Goal: Task Accomplishment & Management: Use online tool/utility

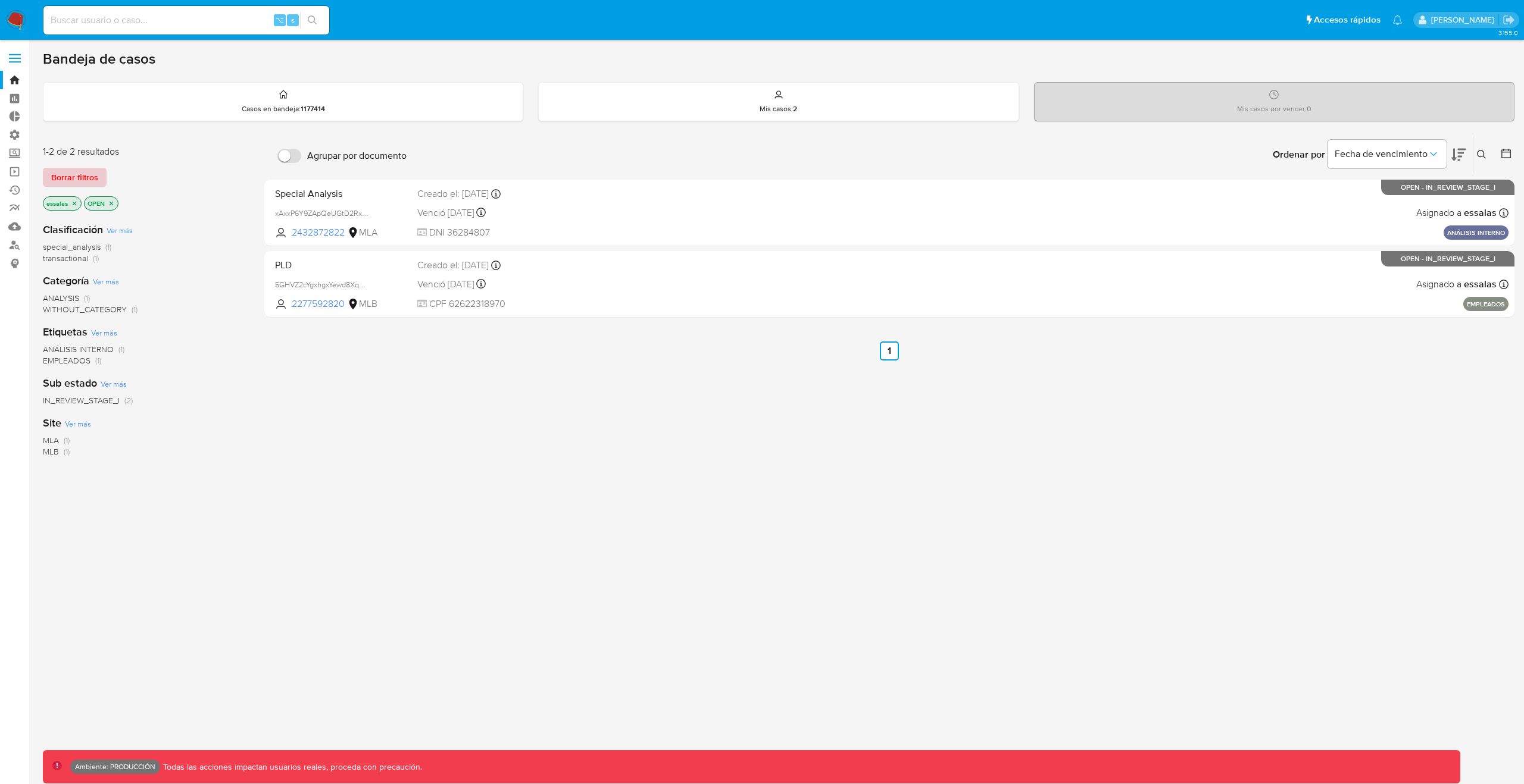
click at [94, 172] on span "Borrar filtros" at bounding box center [74, 177] width 47 height 17
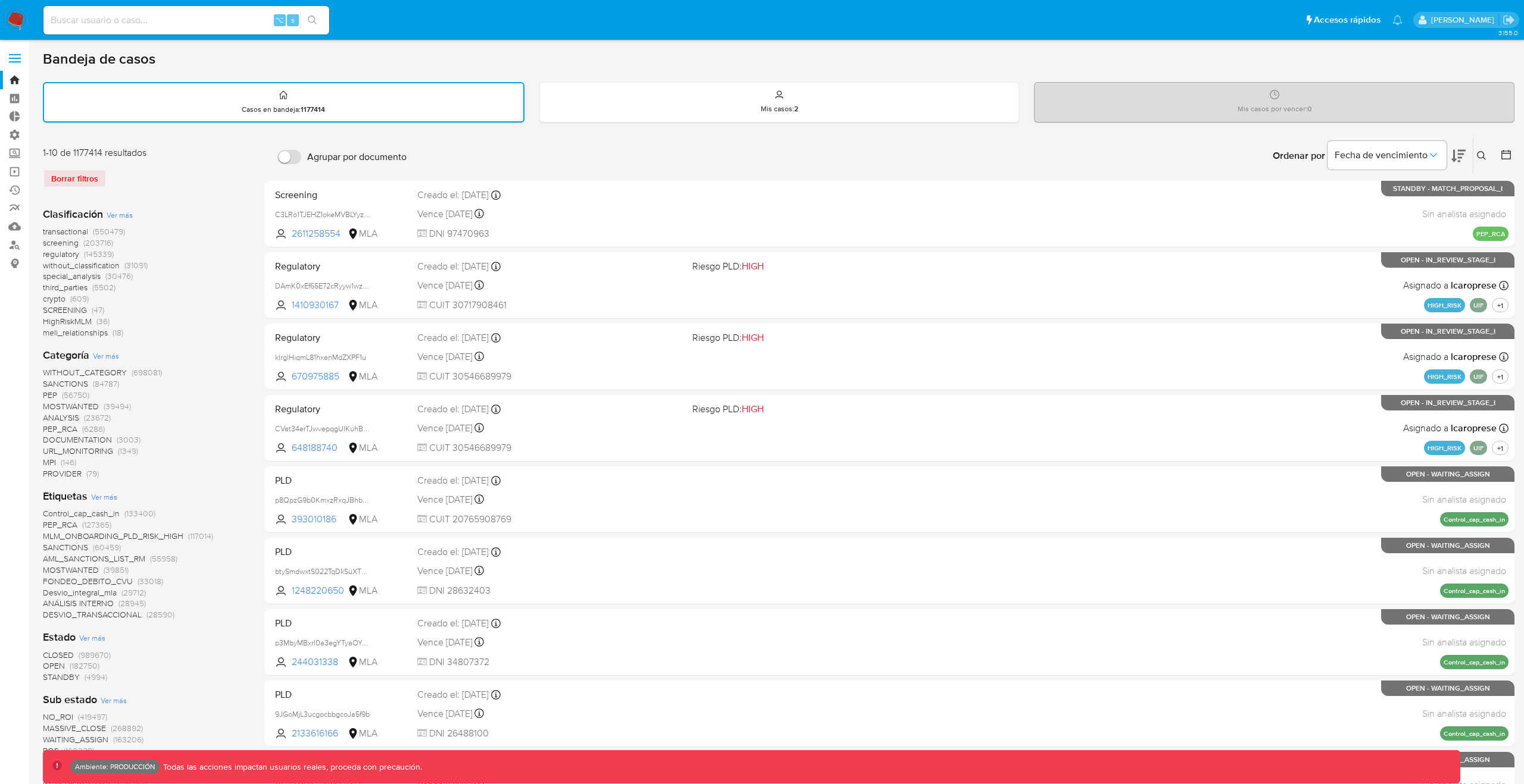
click at [1464, 154] on icon at bounding box center [1459, 156] width 15 height 15
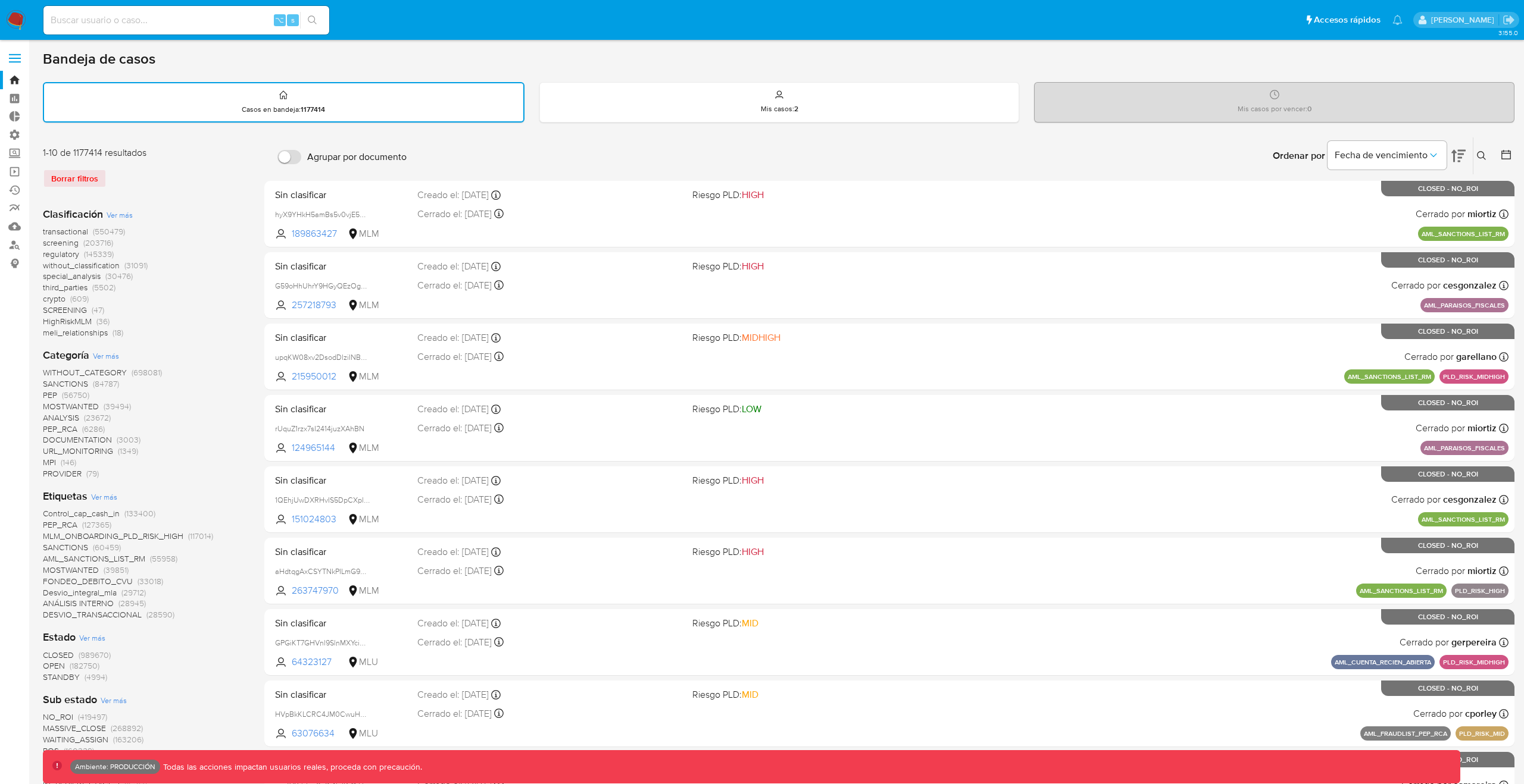
click at [1481, 155] on icon at bounding box center [1481, 155] width 9 height 9
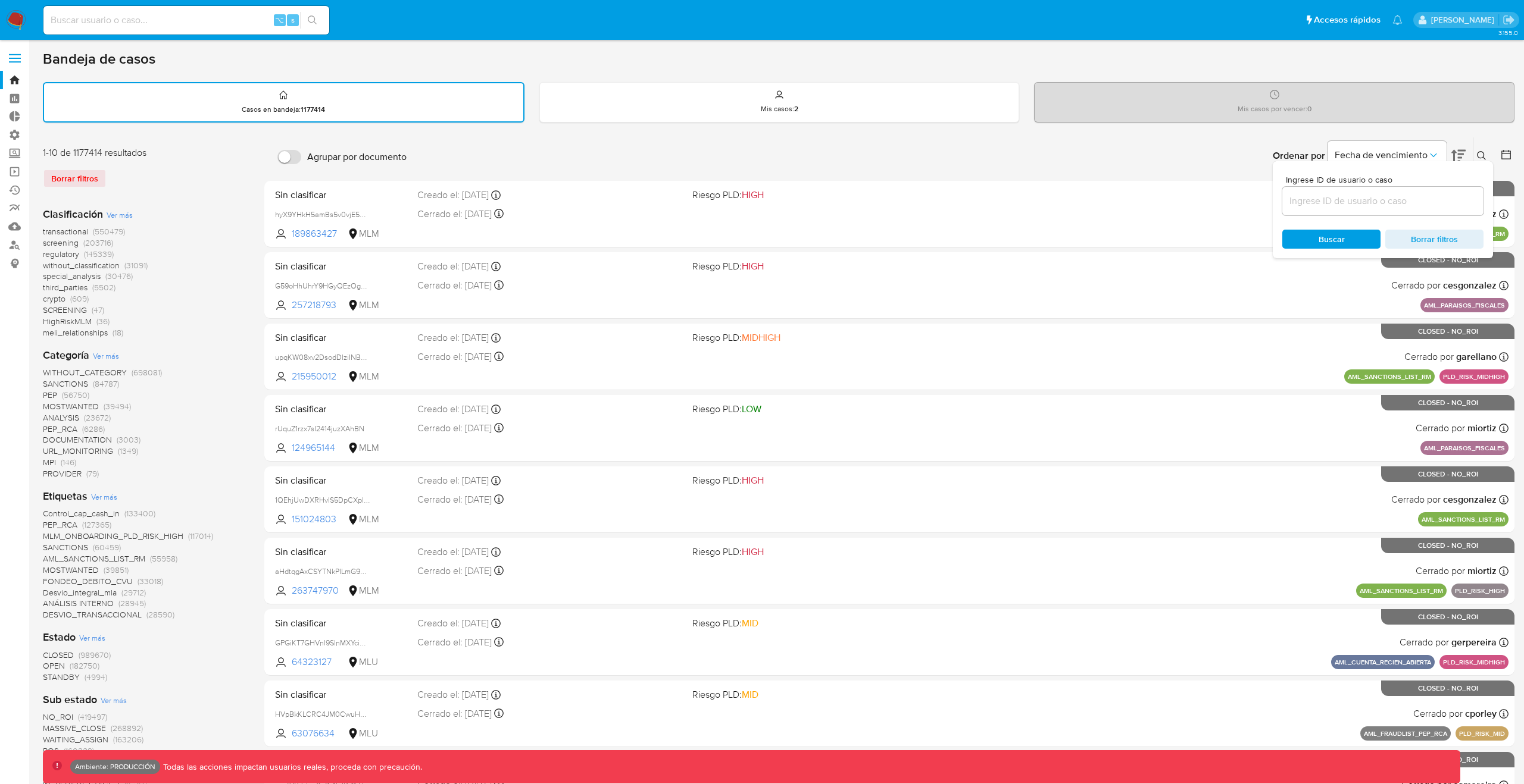
click at [1509, 155] on icon at bounding box center [1506, 155] width 12 height 12
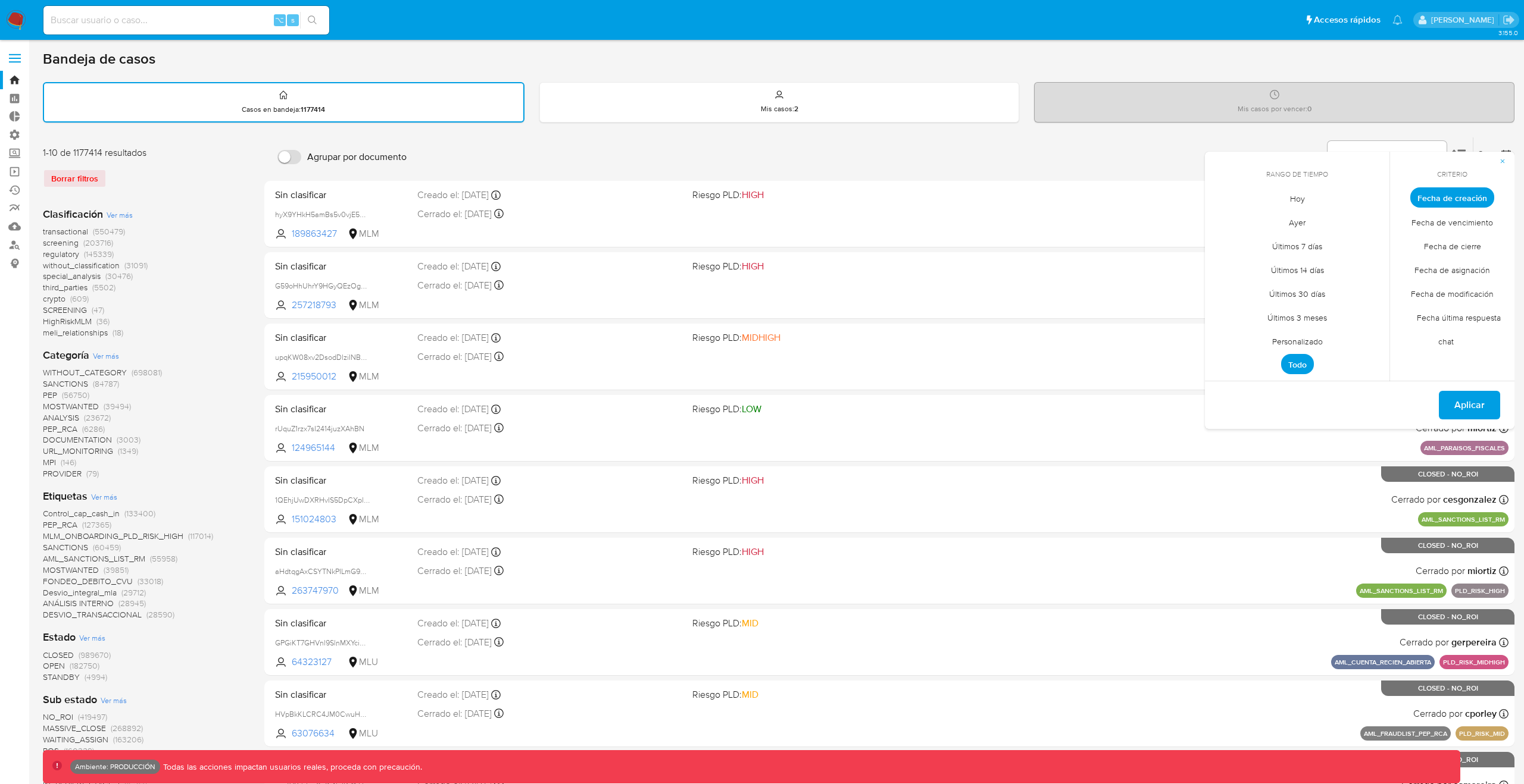
click at [1308, 342] on span "Personalizado" at bounding box center [1297, 342] width 76 height 25
click at [1231, 215] on div "agosto 2025" at bounding box center [1297, 219] width 162 height 15
click at [1227, 215] on icon "Mes anterior" at bounding box center [1223, 219] width 15 height 15
click at [1270, 215] on span "julio 2025" at bounding box center [1291, 219] width 44 height 12
click at [1220, 220] on icon "Año anterior" at bounding box center [1225, 219] width 15 height 15
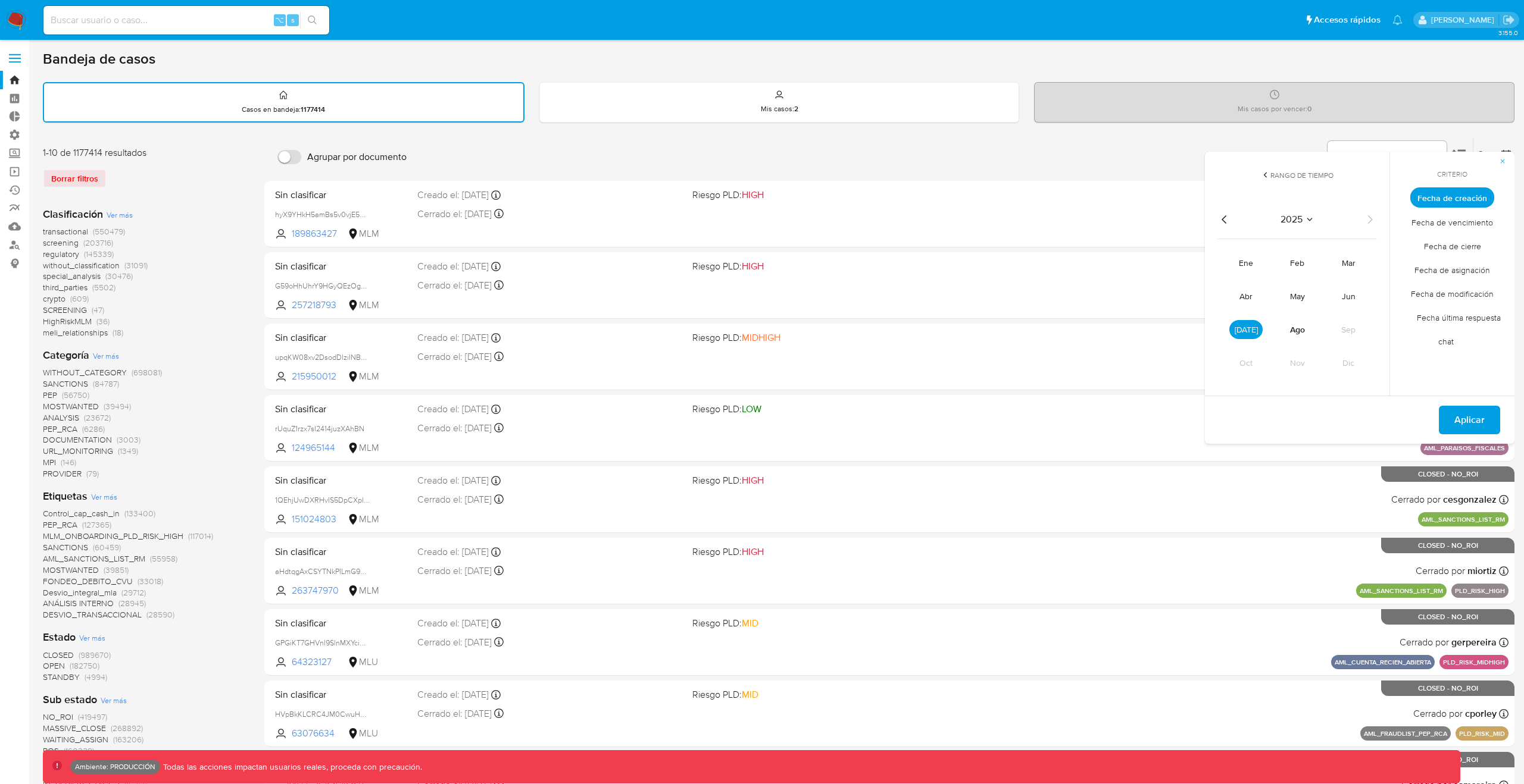
click at [1220, 220] on icon "Año anterior" at bounding box center [1225, 219] width 15 height 15
click at [1221, 222] on icon "Año anterior" at bounding box center [1225, 219] width 15 height 15
click at [1357, 365] on button "dic" at bounding box center [1348, 363] width 33 height 19
click at [1273, 260] on button "1" at bounding box center [1273, 264] width 19 height 19
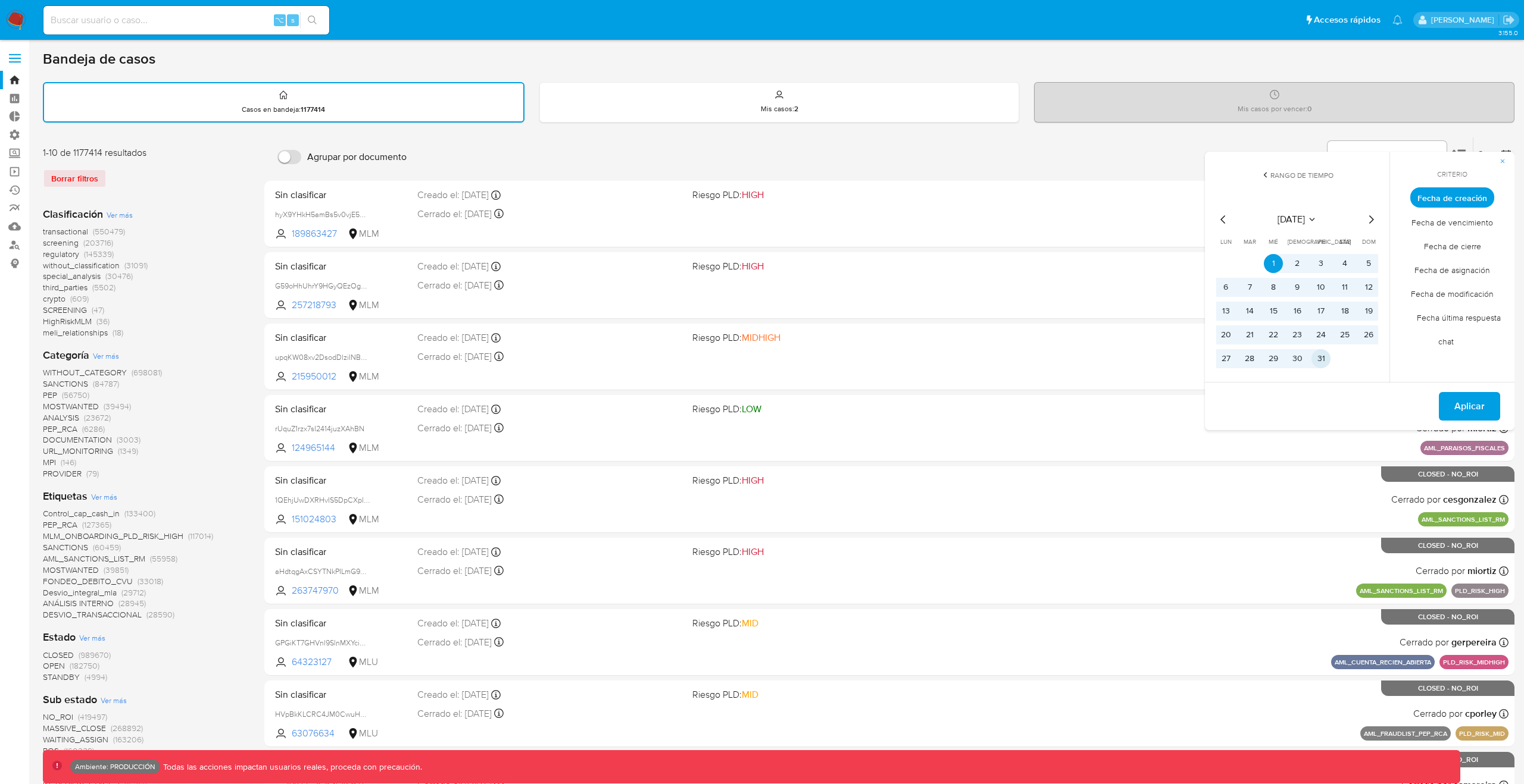
click at [1322, 359] on button "31" at bounding box center [1321, 359] width 19 height 19
click at [1475, 413] on span "Aplicar" at bounding box center [1469, 406] width 31 height 26
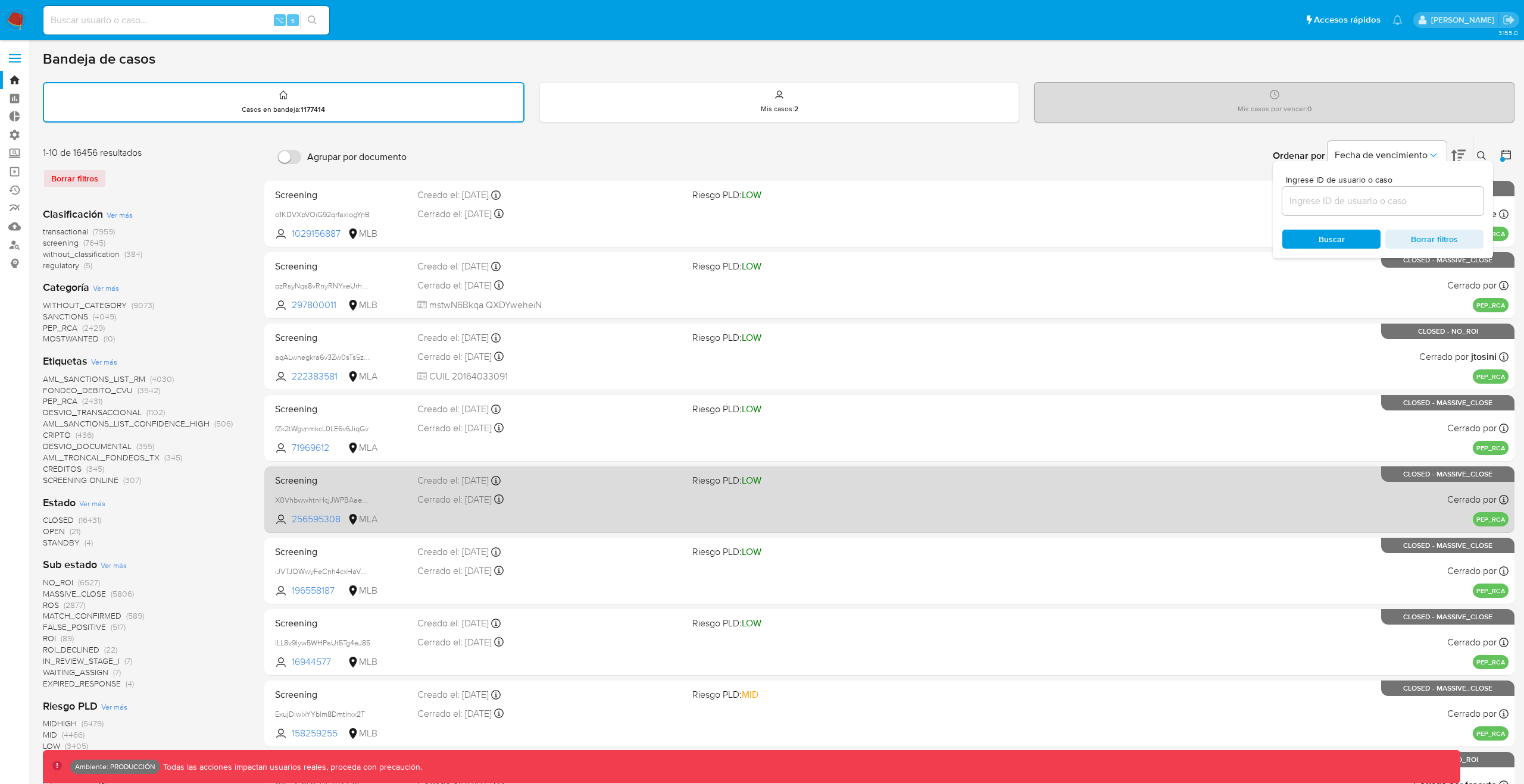
scroll to position [9, 0]
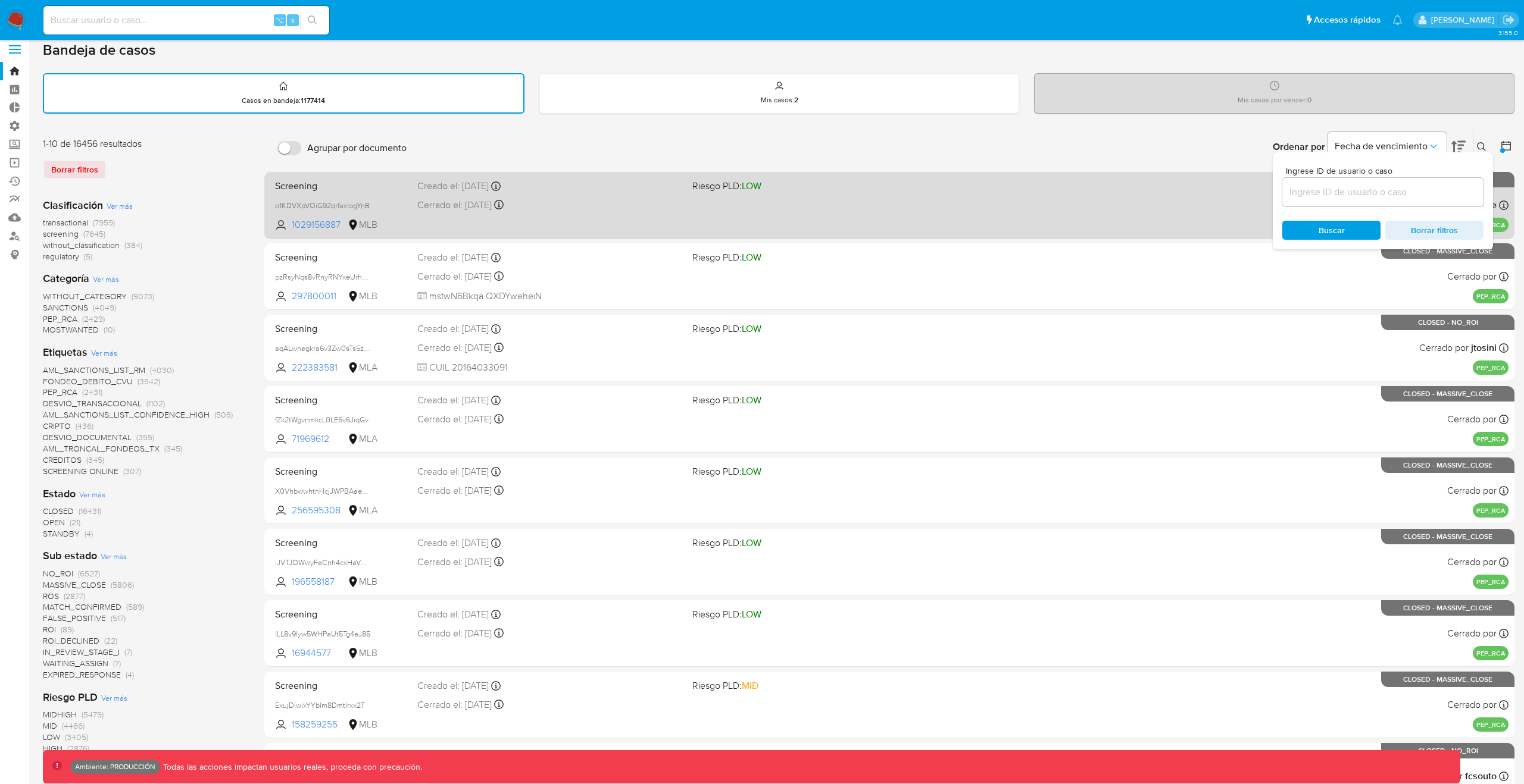
click at [512, 197] on div "Screening o1KDVXpVOiG92qrfaxIogYnB 1029156887 MLB Riesgo PLD: LOW Creado el: 01…" at bounding box center [889, 205] width 1238 height 60
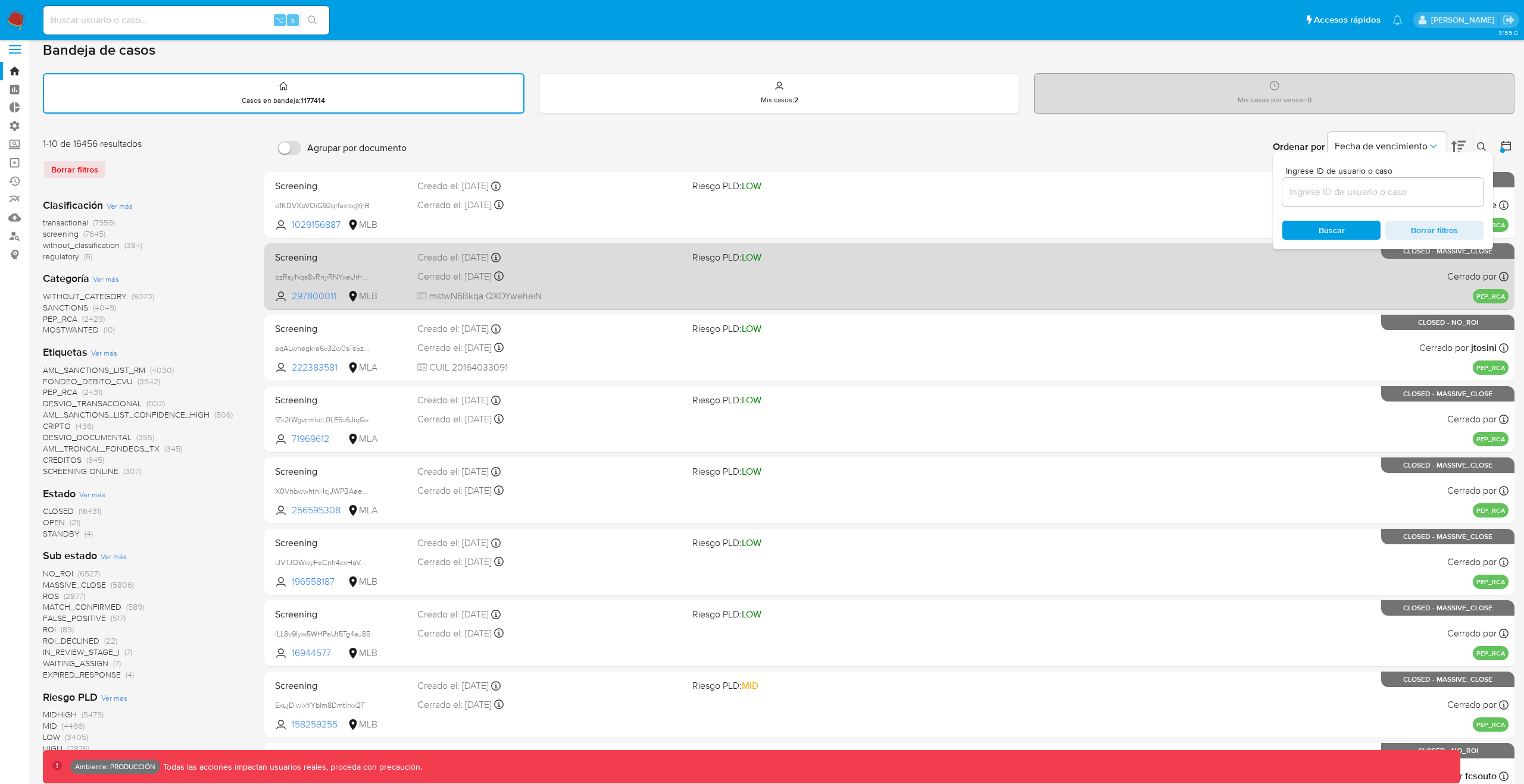
click at [579, 264] on div "Creado el: 01/12/2021 Creado el: 01/12/2021 01:20:19" at bounding box center [549, 258] width 265 height 13
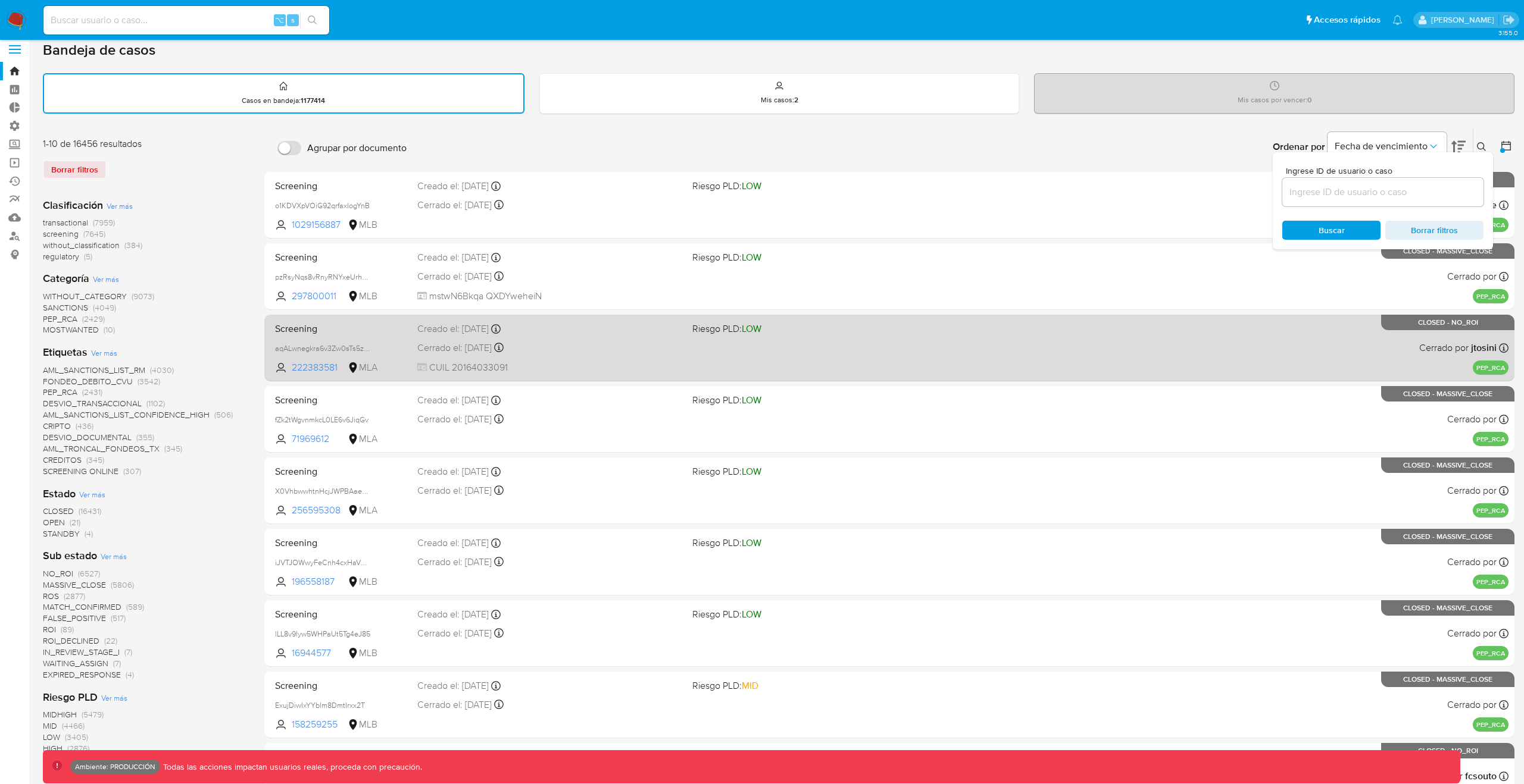
click at [584, 373] on span "CUIL 20164033091" at bounding box center [549, 368] width 265 height 13
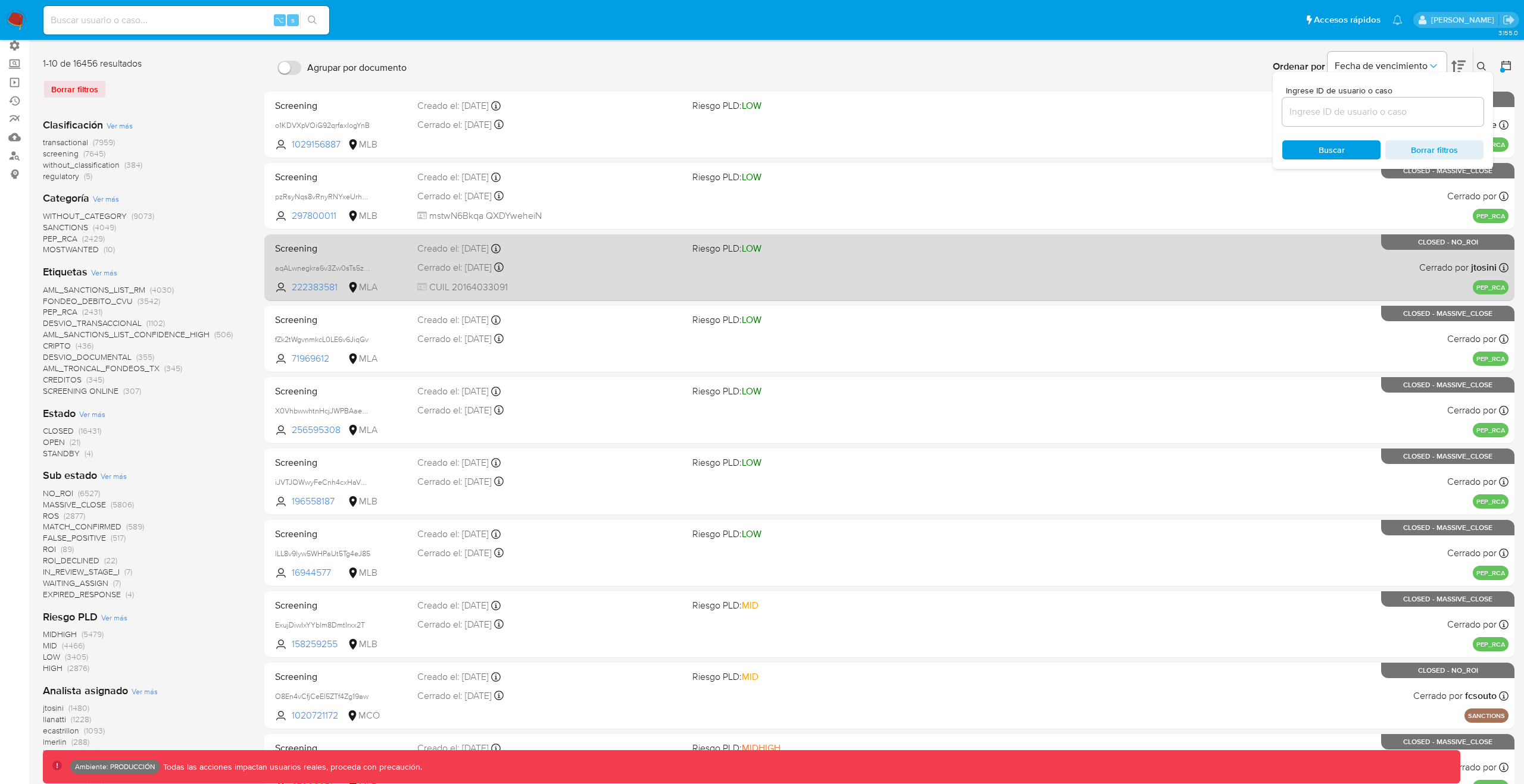
scroll to position [90, 0]
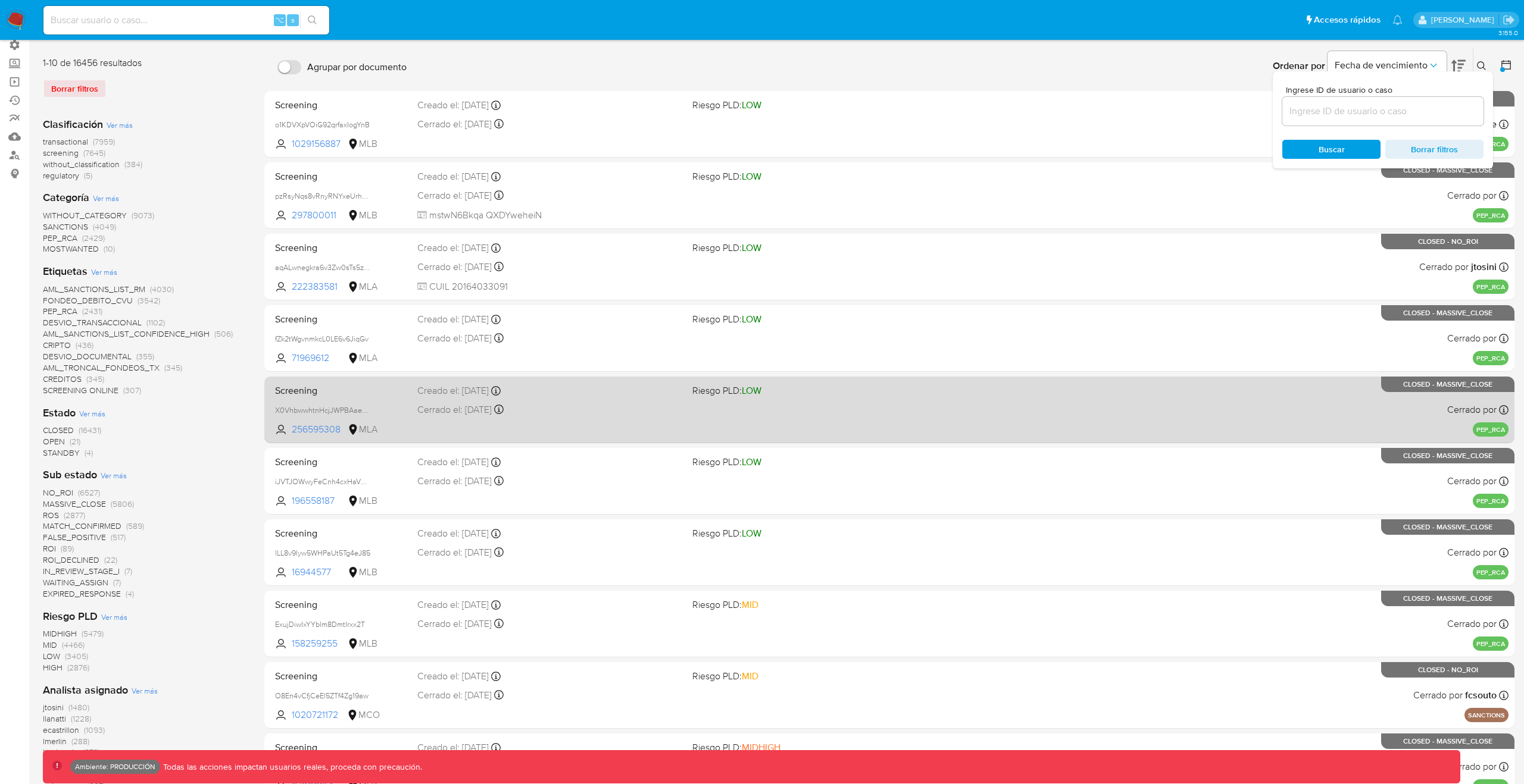
click at [524, 402] on div "Screening X0VhbwwhtnHcjJWPBAaeCoNR 256595308 MLA Riesgo PLD: LOW Creado el: 01/…" at bounding box center [889, 409] width 1238 height 60
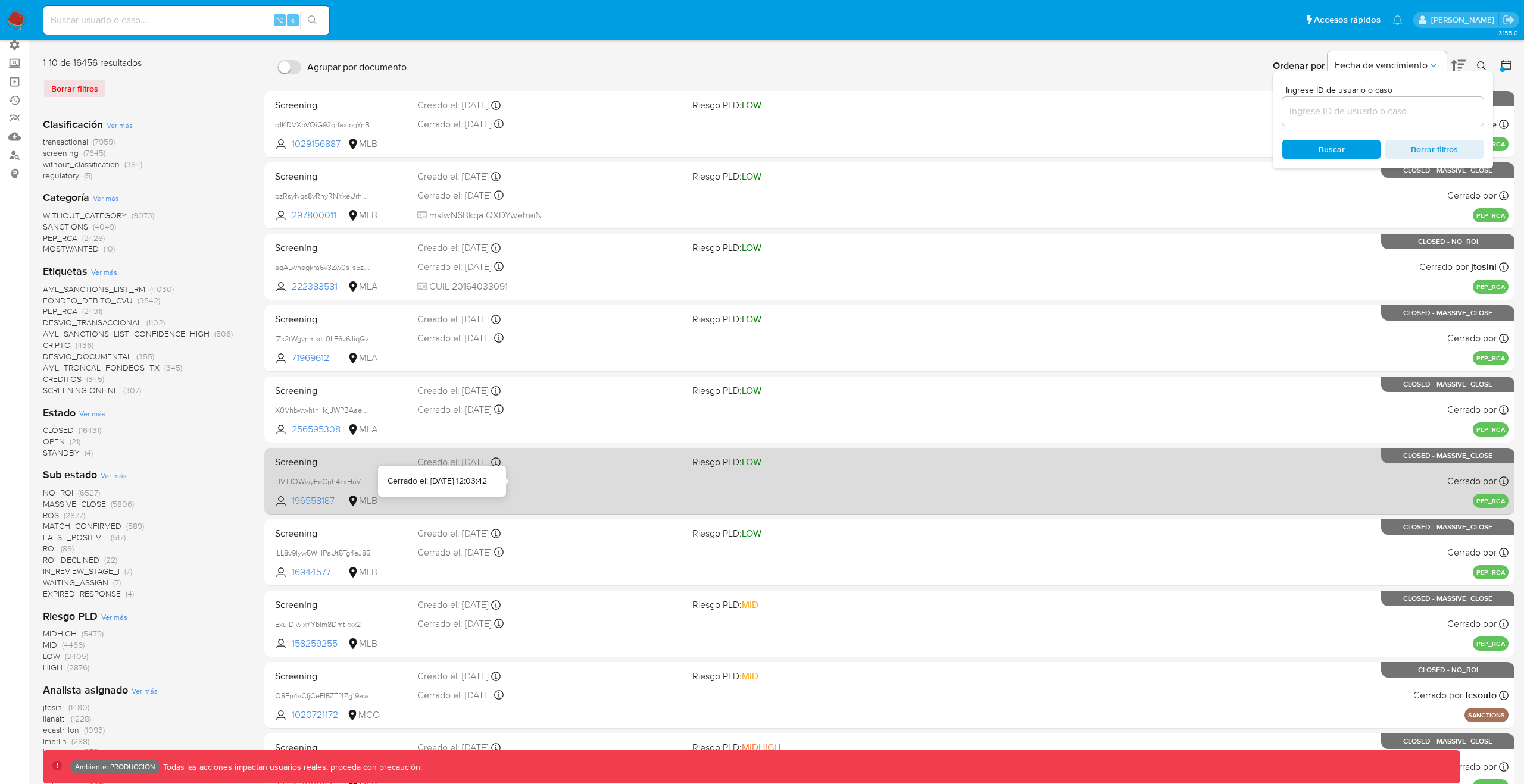
click at [504, 482] on icon at bounding box center [499, 480] width 9 height 9
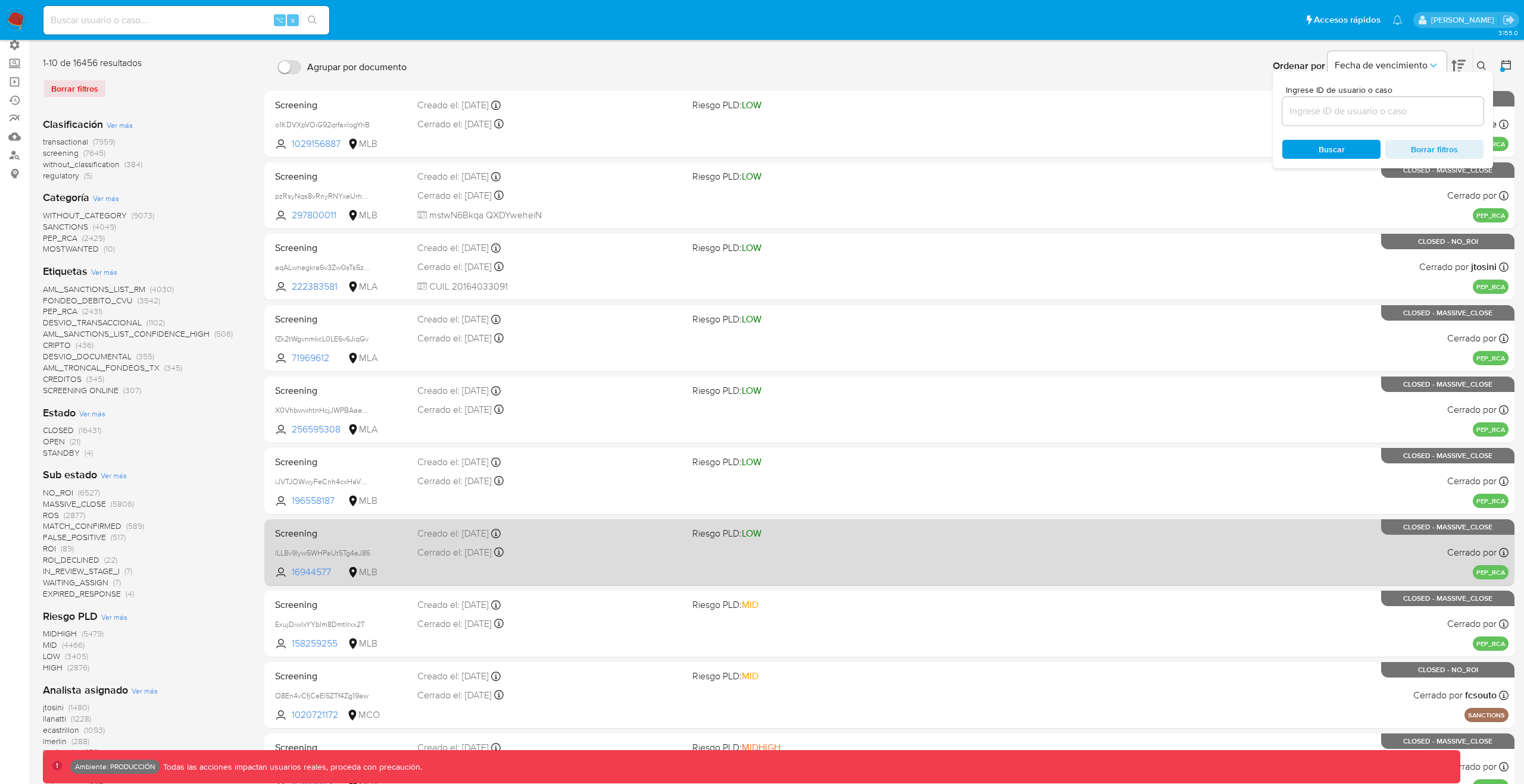
click at [517, 544] on div "Screening lLL8v9lyw5WHPaUt5Tg4eJ85 16944577 MLB Riesgo PLD: LOW Creado el: 01/1…" at bounding box center [889, 552] width 1238 height 60
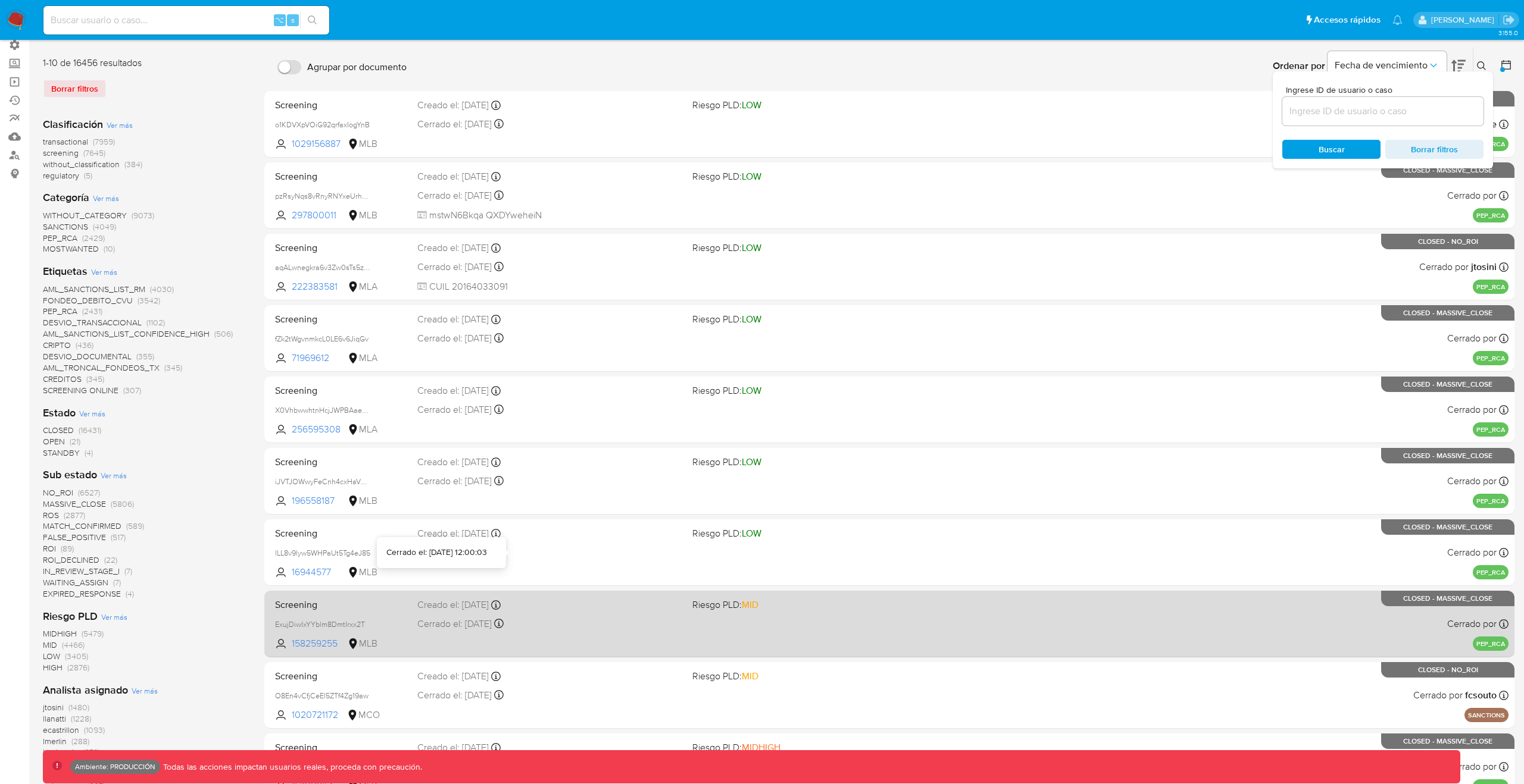
click at [501, 602] on icon at bounding box center [496, 605] width 9 height 9
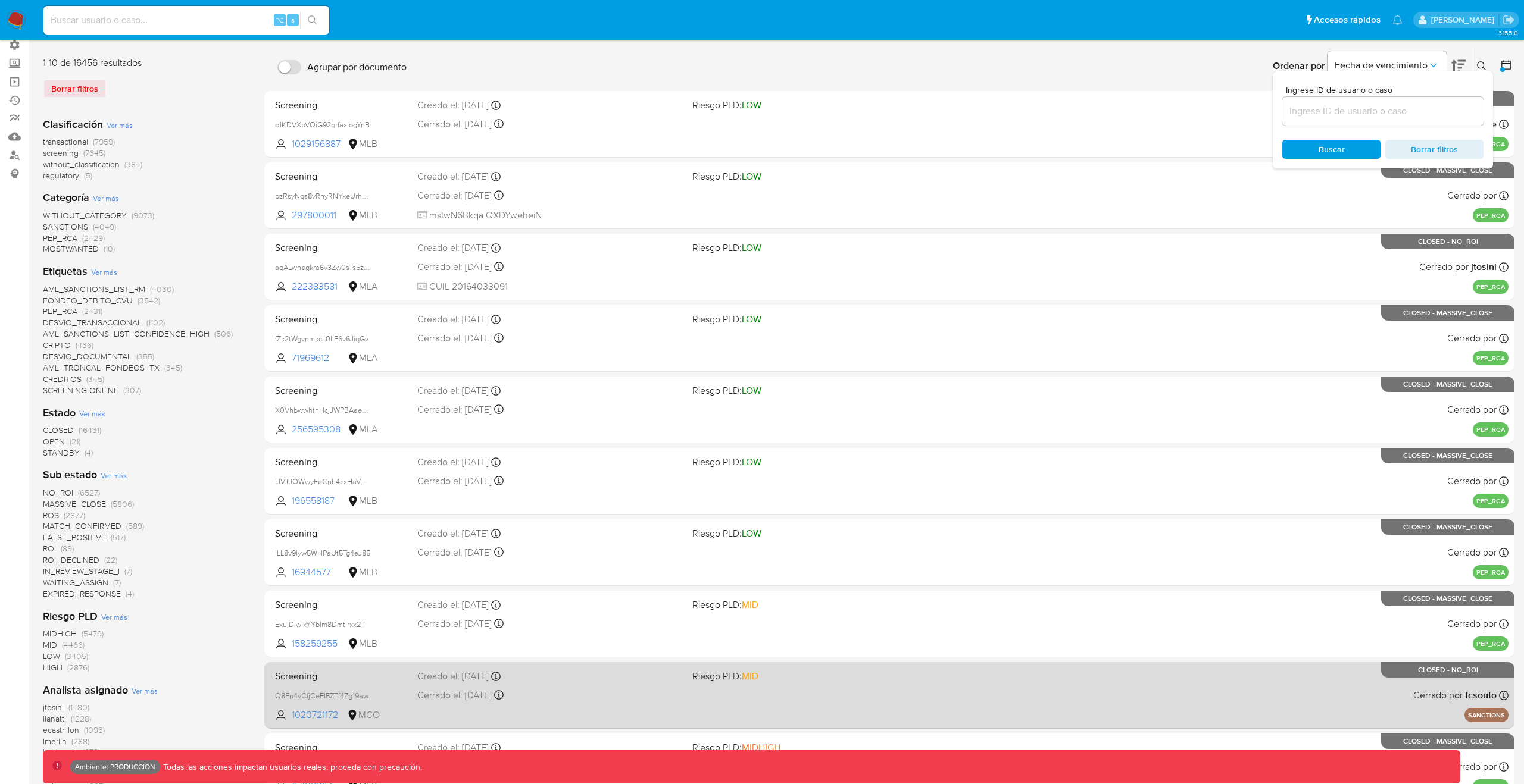
click at [514, 718] on div "Screening O8En4vCfjCeEl5ZTf4Zg19aw 1020721172 MCO Riesgo PLD: MID Creado el: 01…" at bounding box center [889, 695] width 1238 height 60
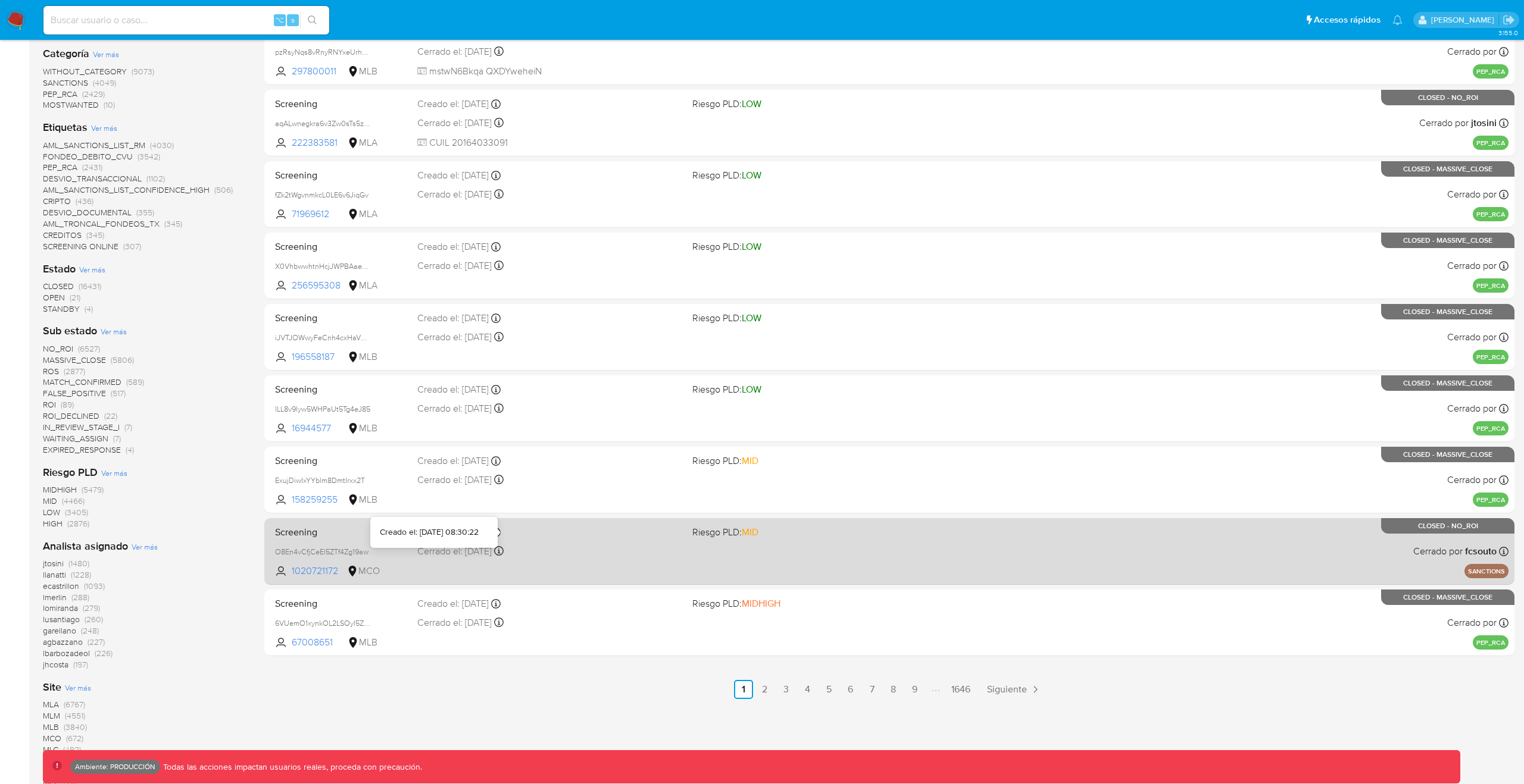
scroll to position [245, 0]
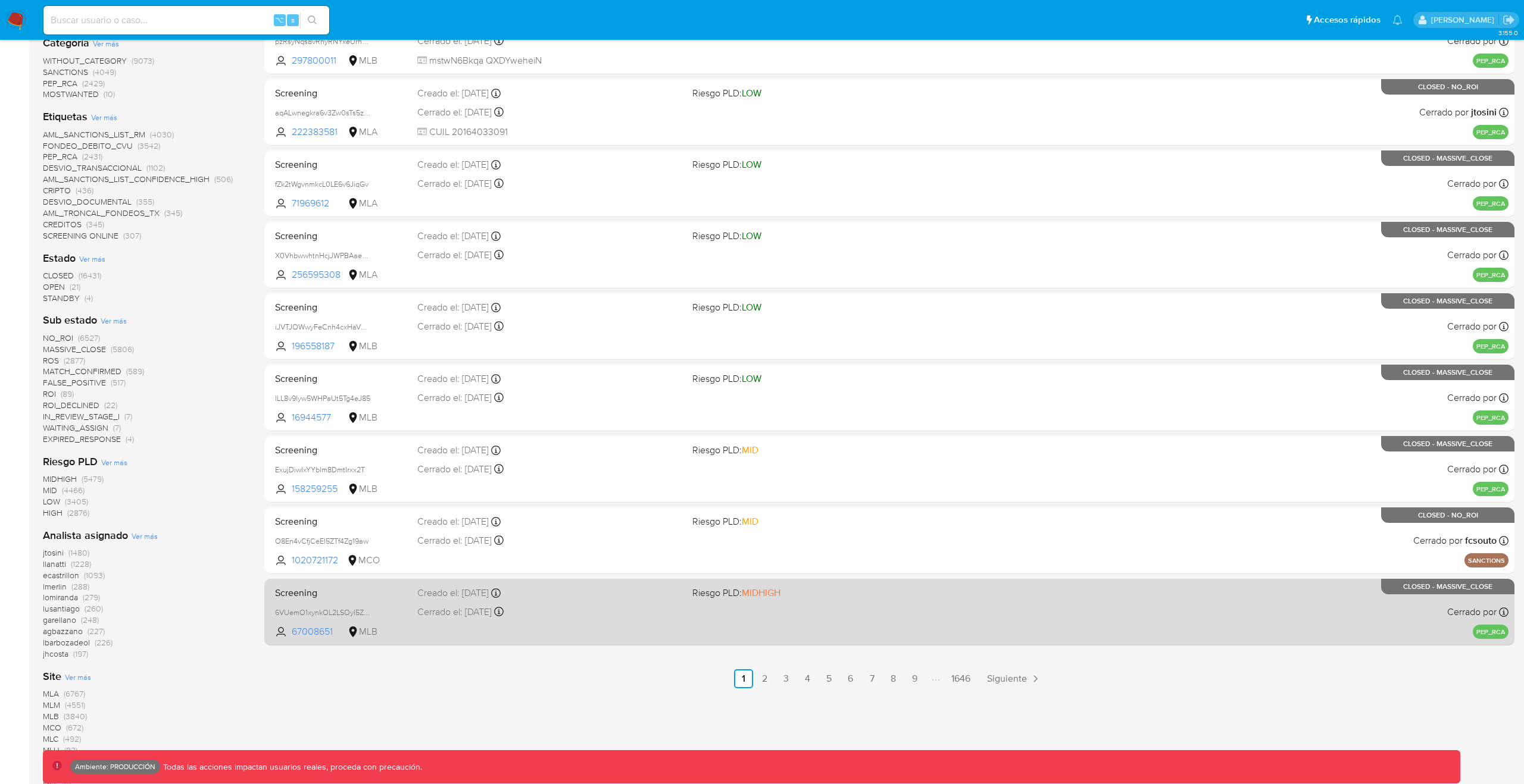
click at [520, 627] on div "Screening 6VUemO1xynkOL2LSOyI5Z6zj 67008651 MLB Riesgo PLD: MIDHIGH Creado el: …" at bounding box center [889, 612] width 1238 height 60
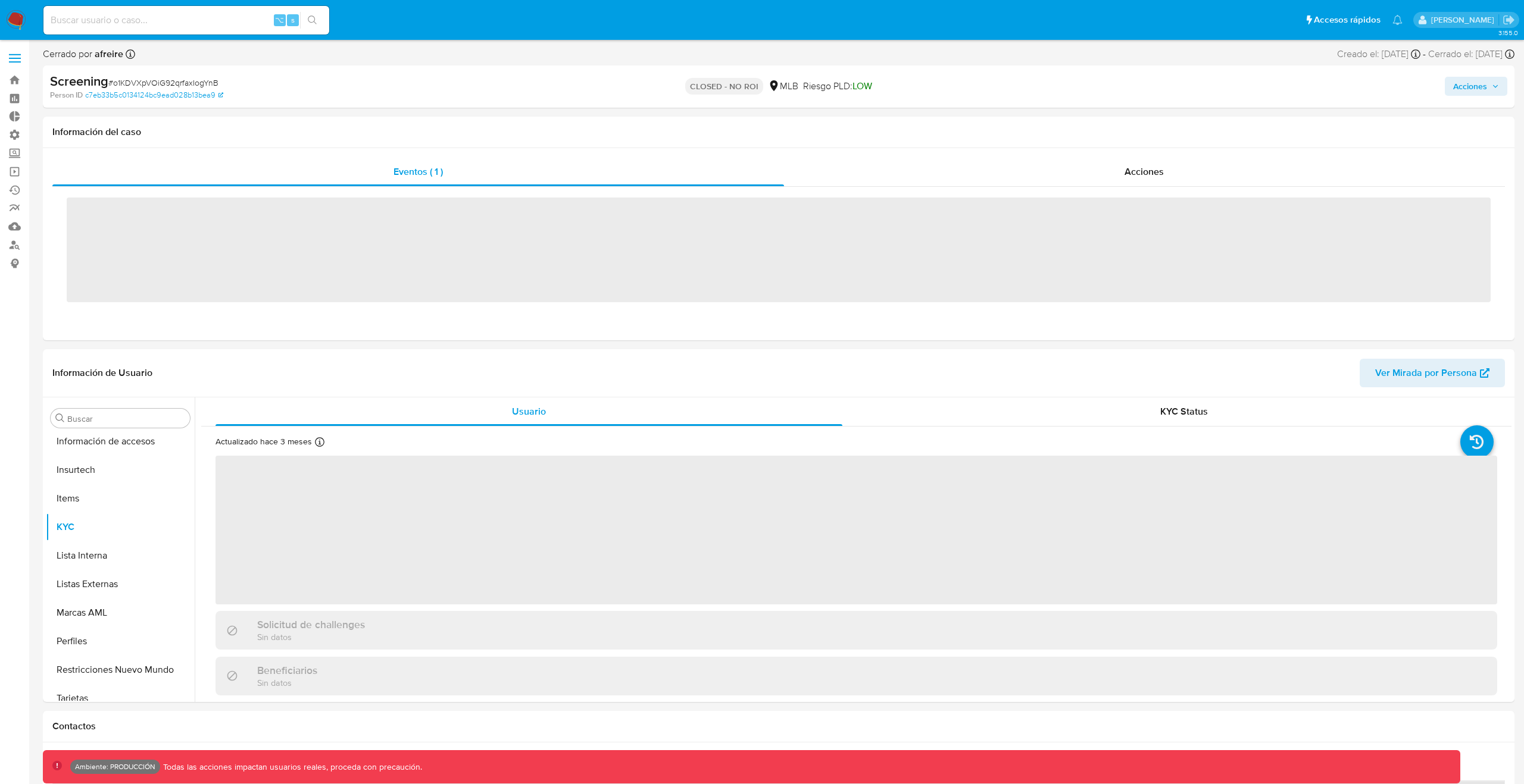
scroll to position [531, 0]
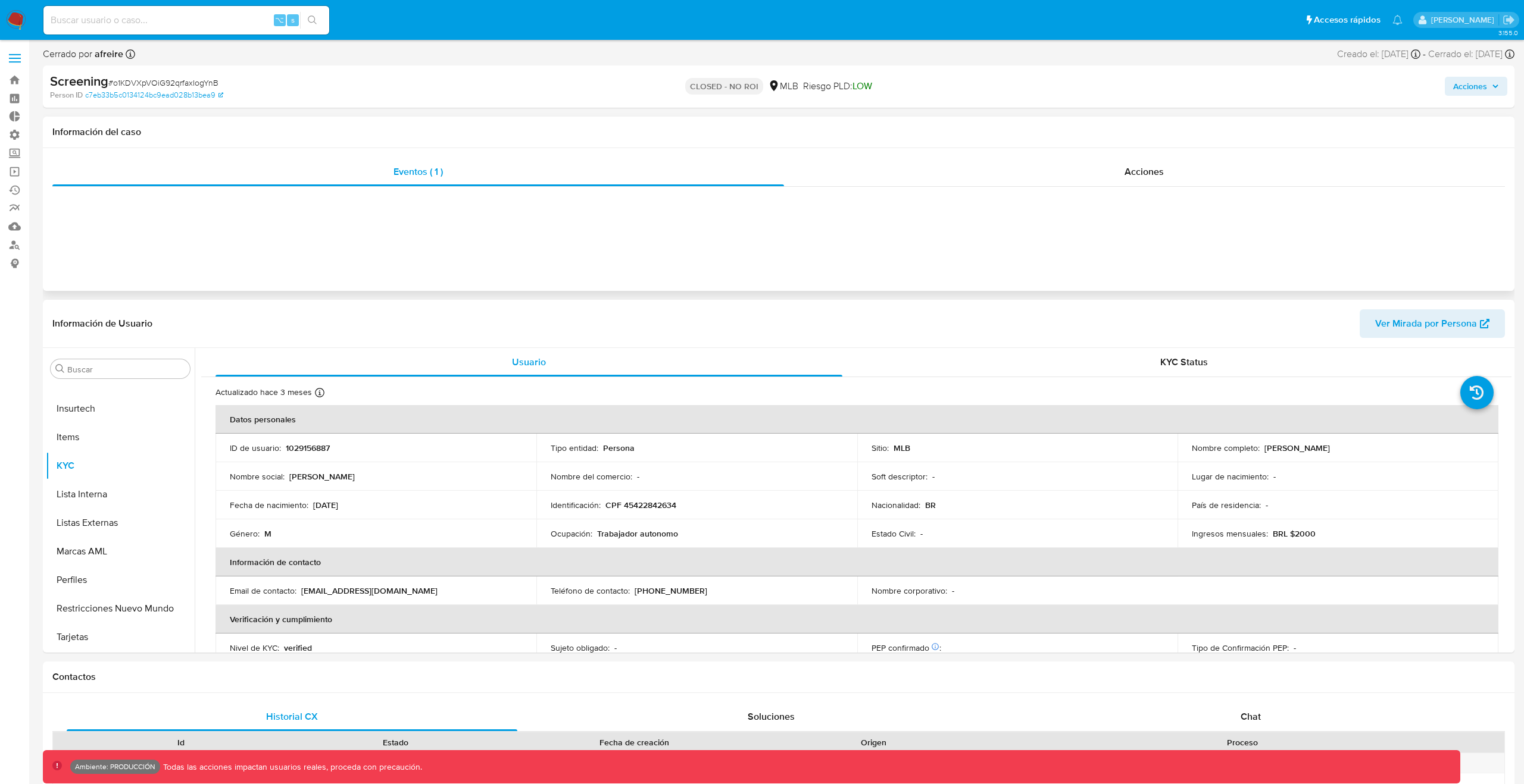
select select "10"
click at [542, 182] on div "Eventos ( 1 )" at bounding box center [418, 171] width 731 height 28
click at [900, 179] on div "Acciones" at bounding box center [1145, 171] width 722 height 28
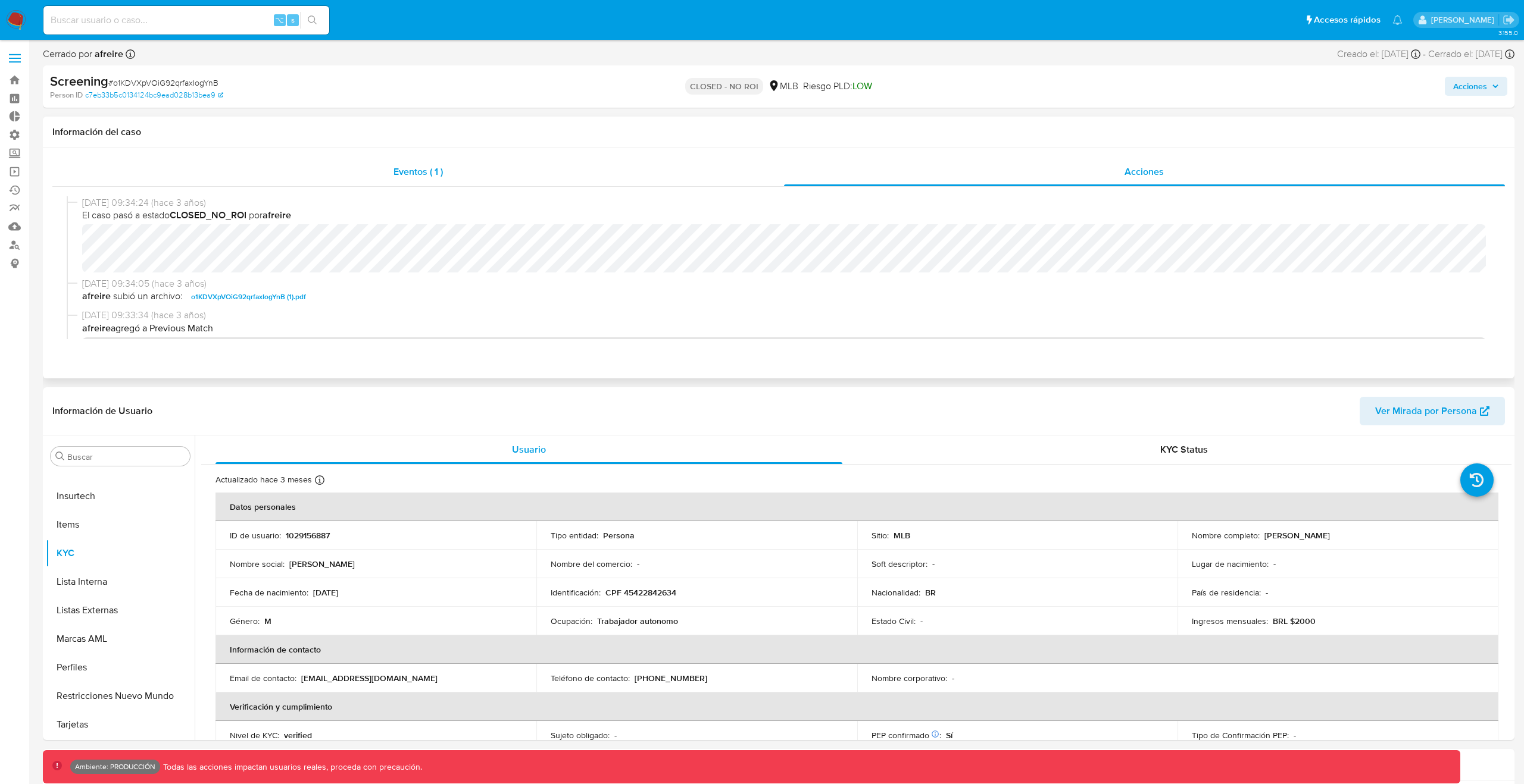
click at [648, 179] on div "Eventos ( 1 )" at bounding box center [418, 171] width 731 height 28
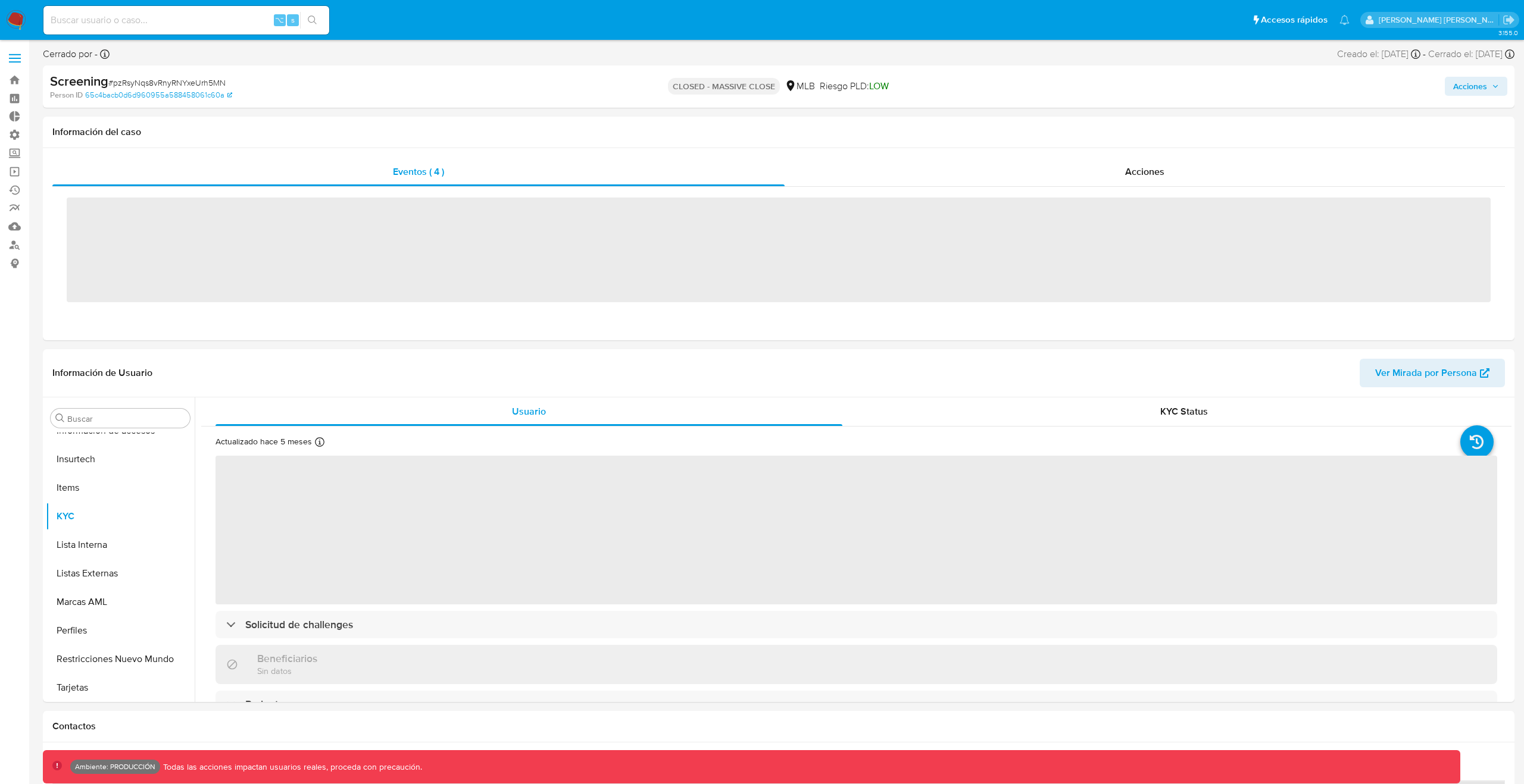
scroll to position [531, 0]
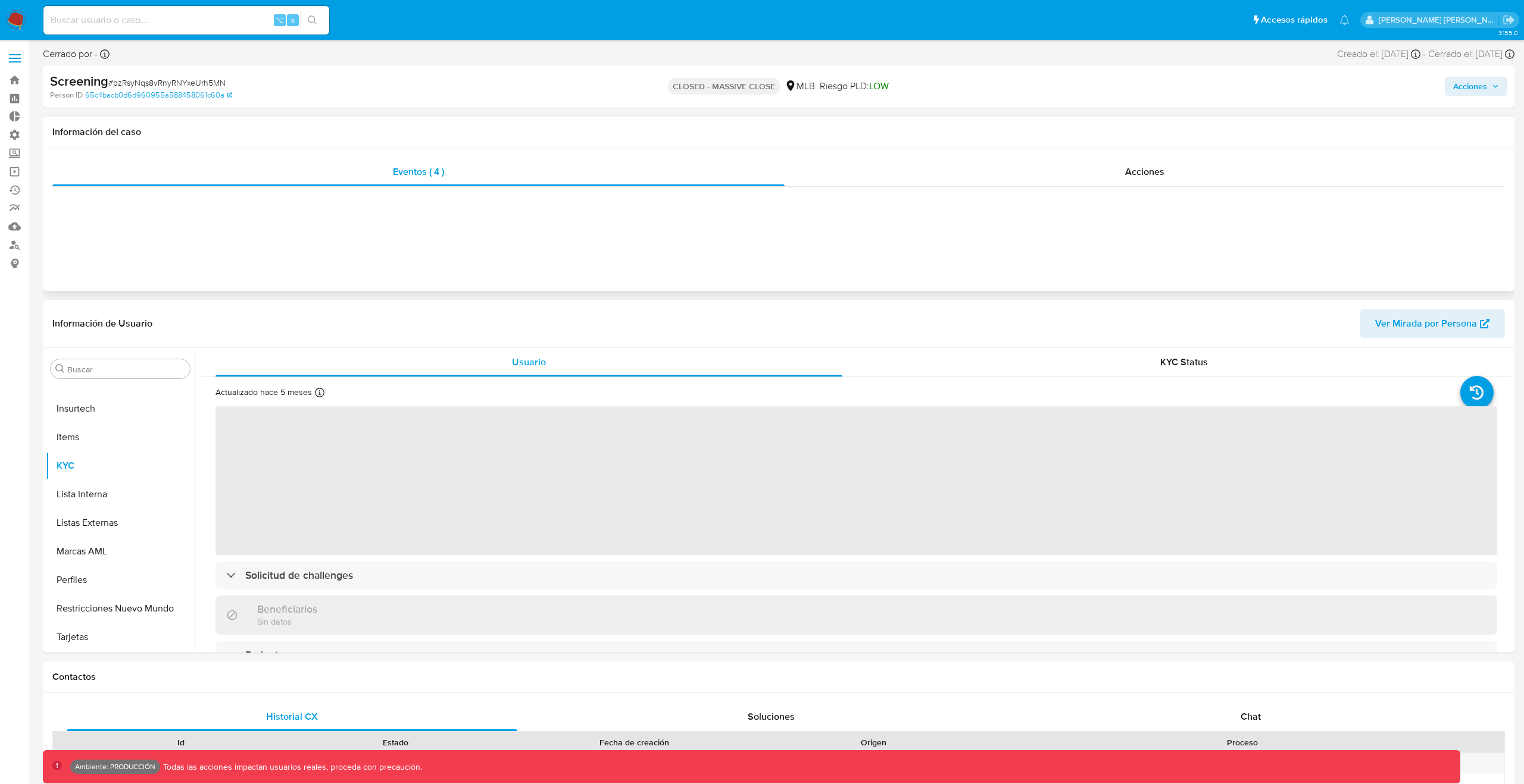
click at [580, 218] on div "Eventos ( 4 ) Acciones" at bounding box center [778, 219] width 1471 height 143
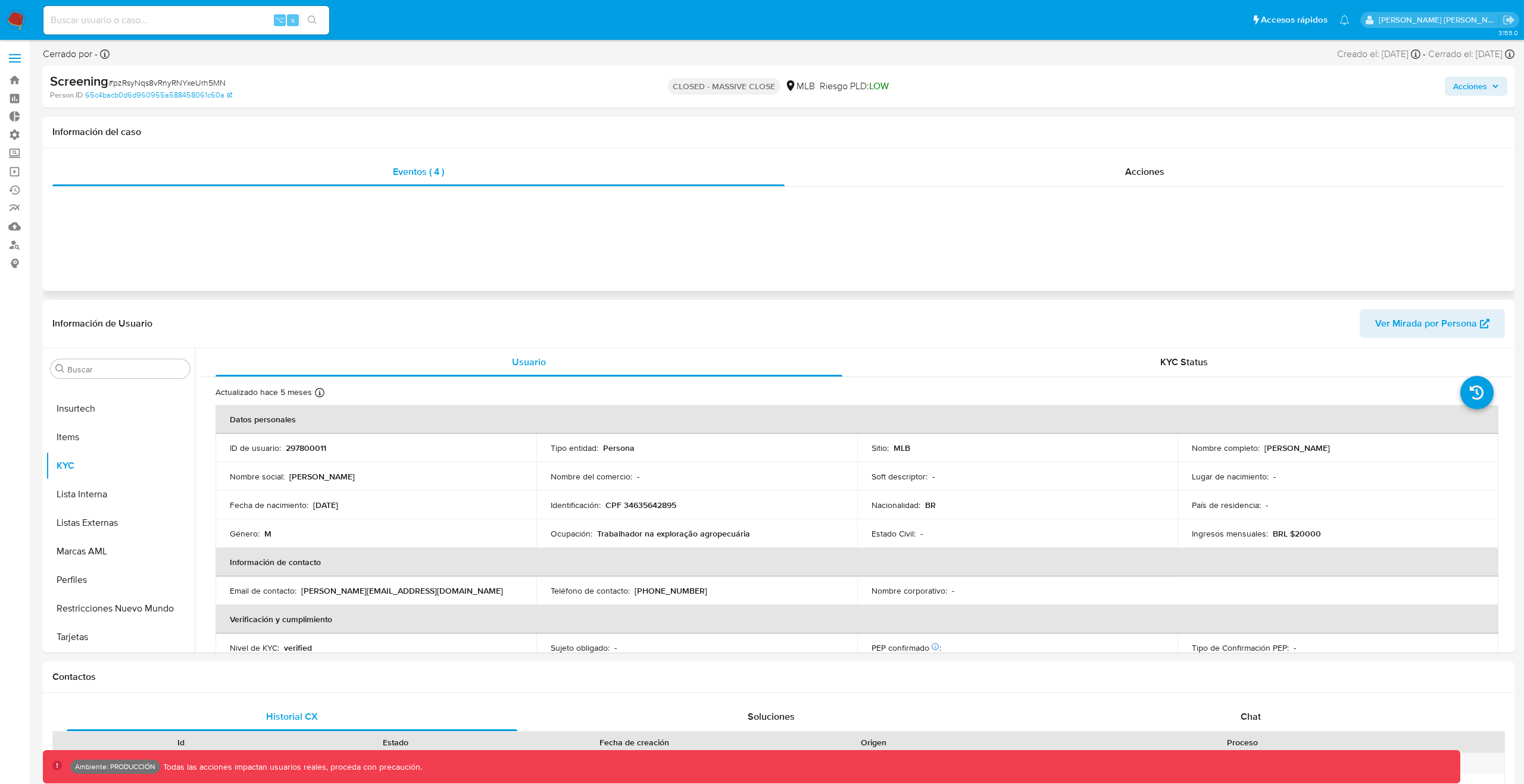
select select "10"
click at [557, 182] on div "Eventos ( 4 )" at bounding box center [418, 171] width 732 height 28
click at [557, 206] on div "Eventos ( 4 ) Acciones" at bounding box center [778, 219] width 1471 height 143
click at [581, 204] on div at bounding box center [778, 196] width 1452 height 19
click at [582, 199] on div at bounding box center [778, 196] width 1452 height 19
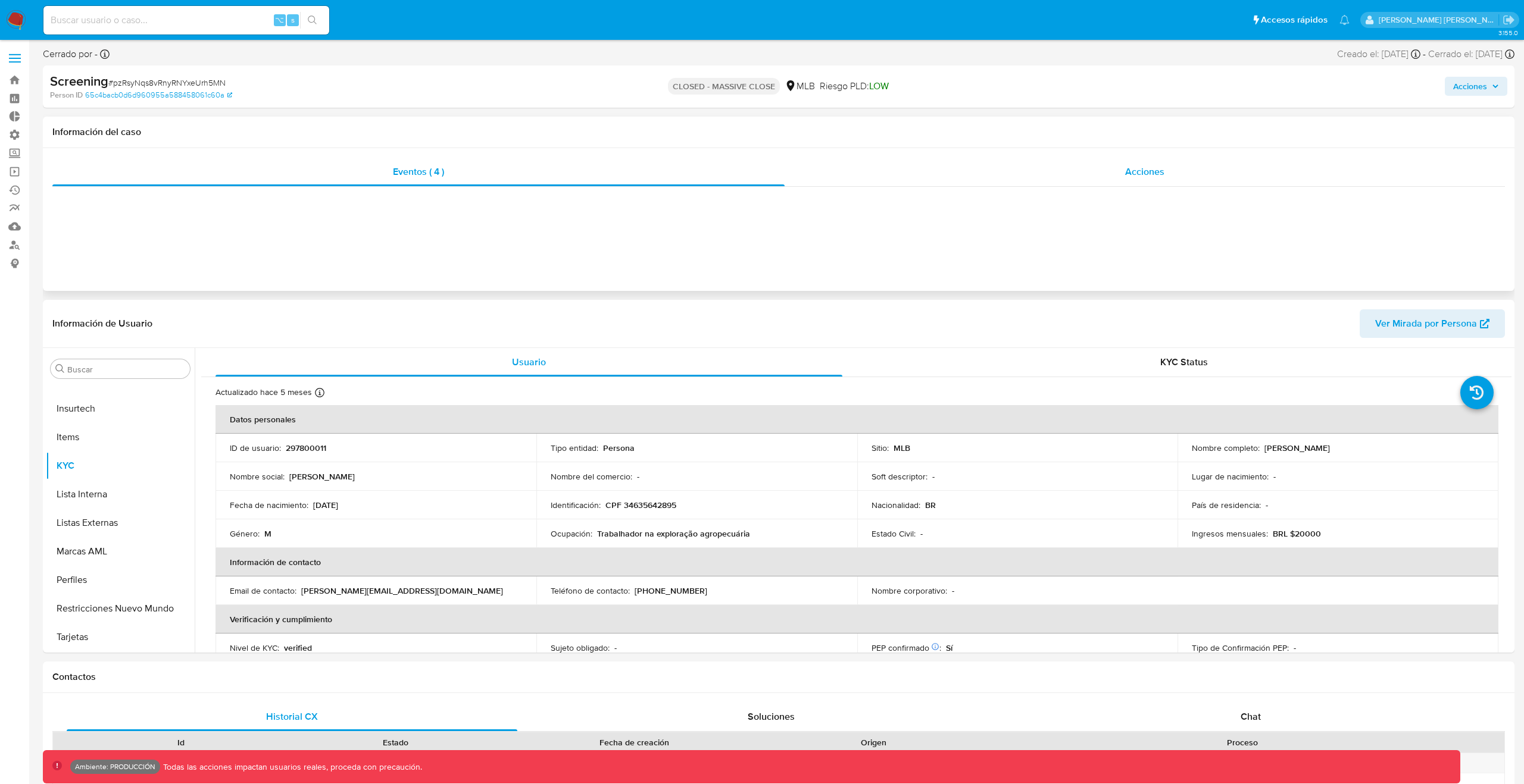
click at [836, 163] on div "Acciones" at bounding box center [1144, 171] width 720 height 28
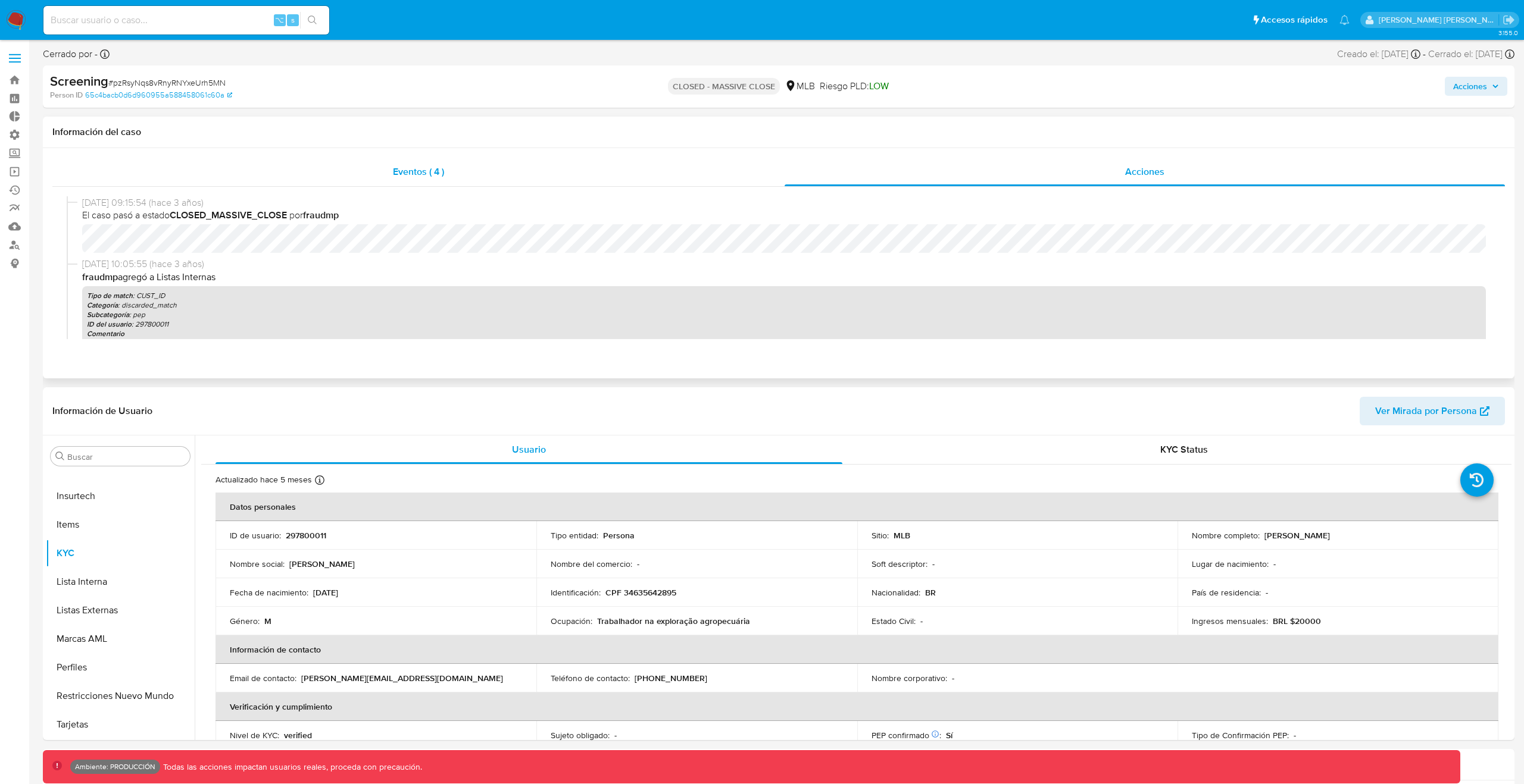
click at [701, 163] on div "Eventos ( 4 )" at bounding box center [418, 171] width 732 height 28
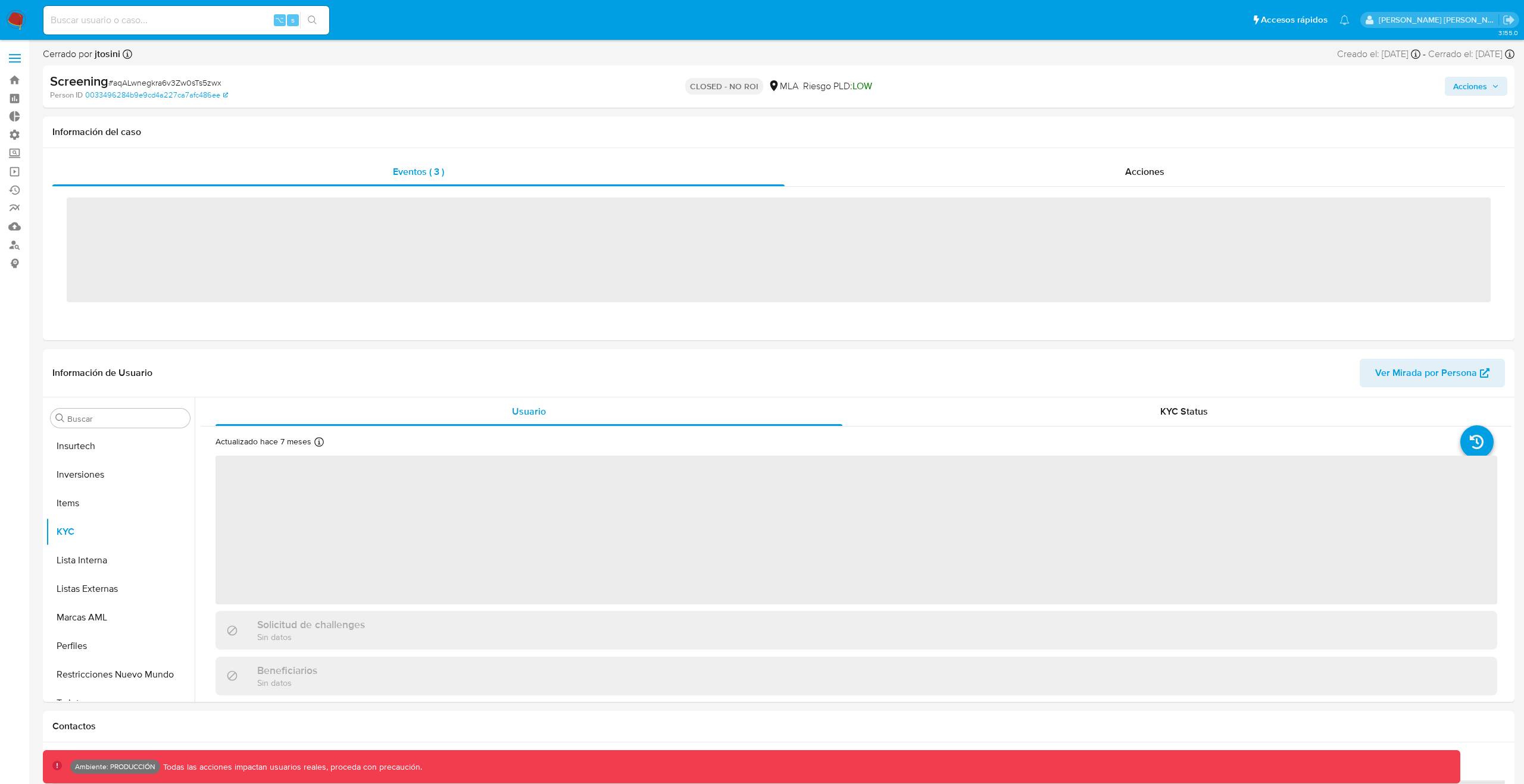
scroll to position [560, 0]
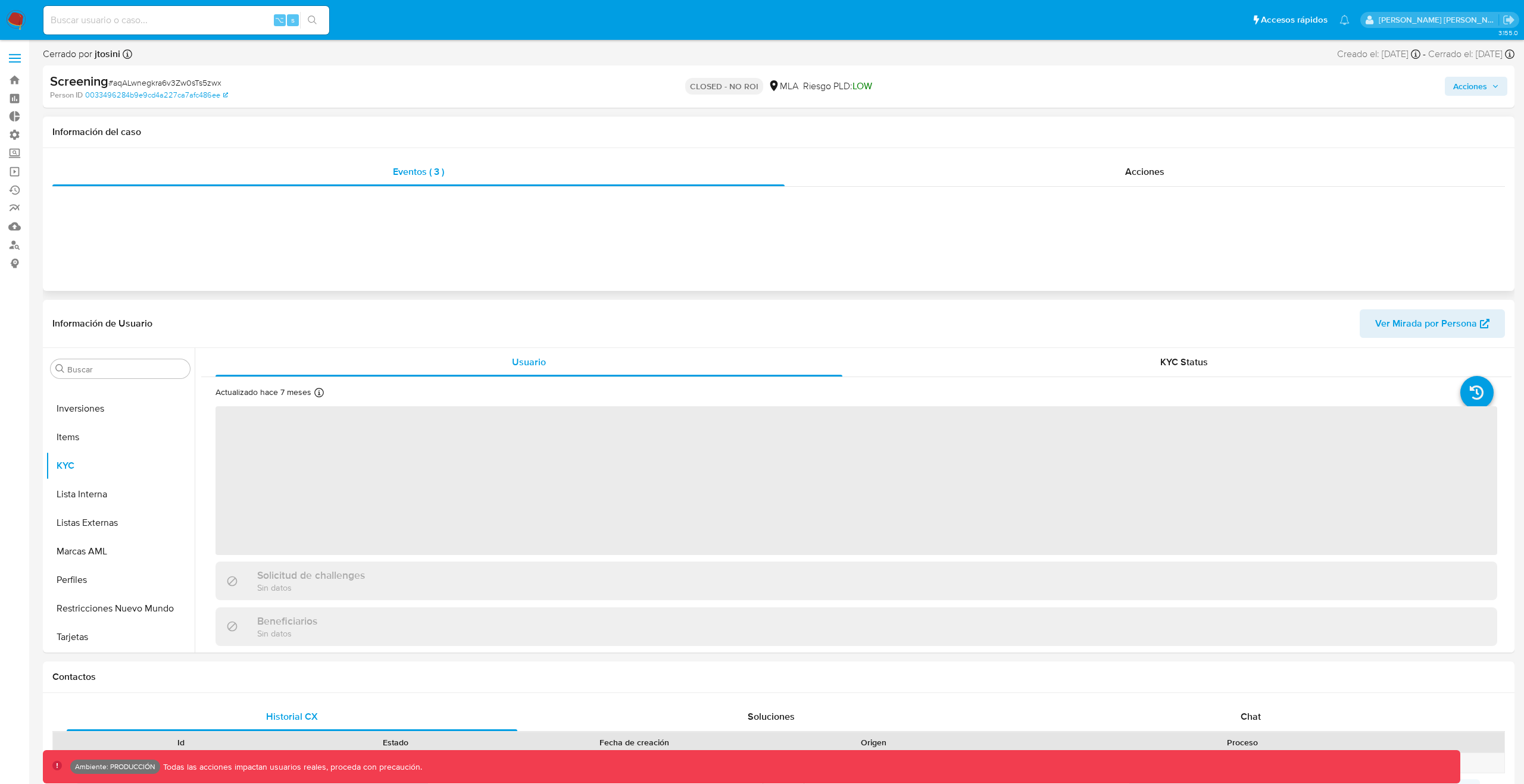
click at [546, 193] on div at bounding box center [778, 196] width 1452 height 19
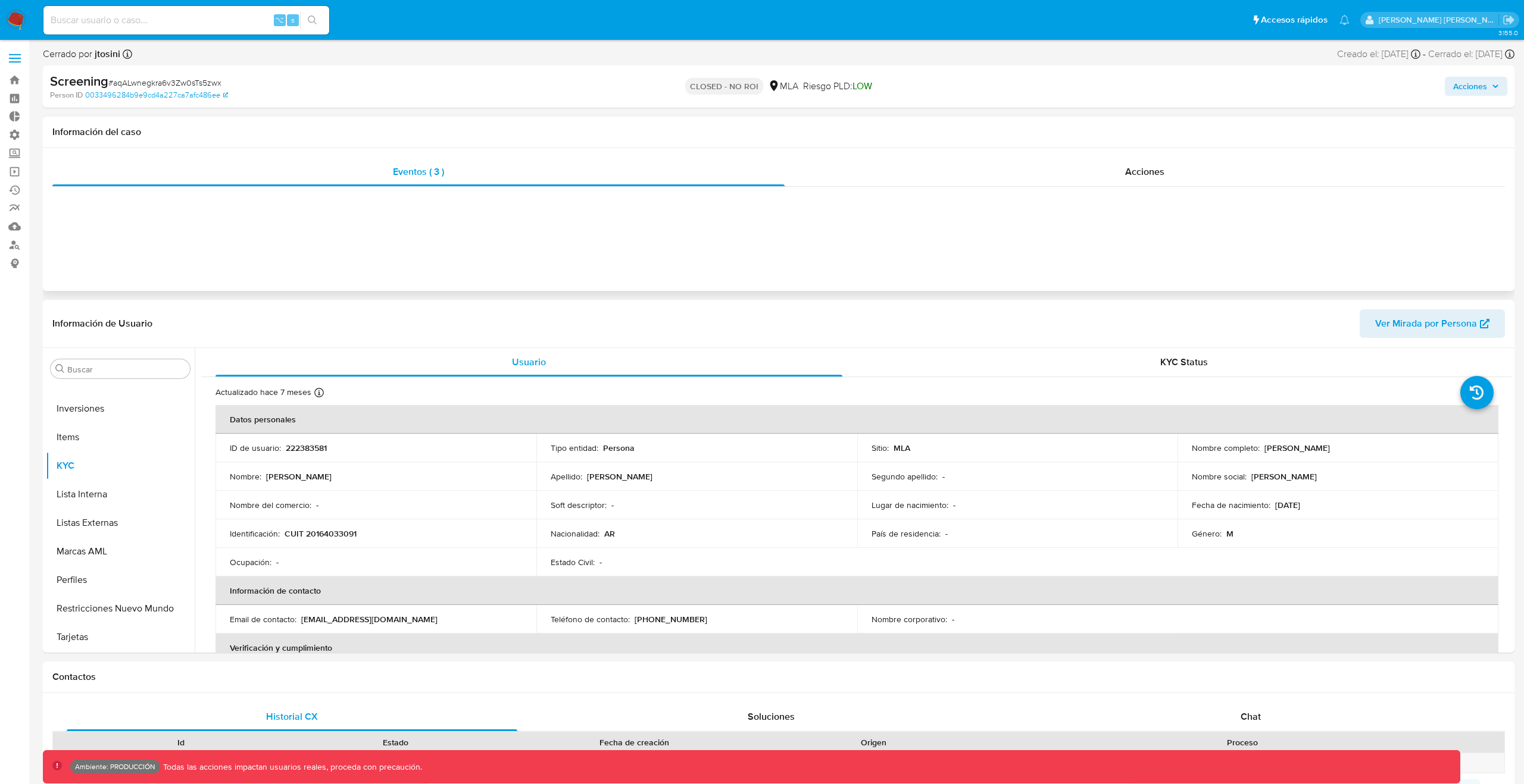
select select "10"
click at [517, 196] on div at bounding box center [778, 196] width 1452 height 19
click at [517, 186] on div "Eventos ( 3 )" at bounding box center [418, 171] width 732 height 28
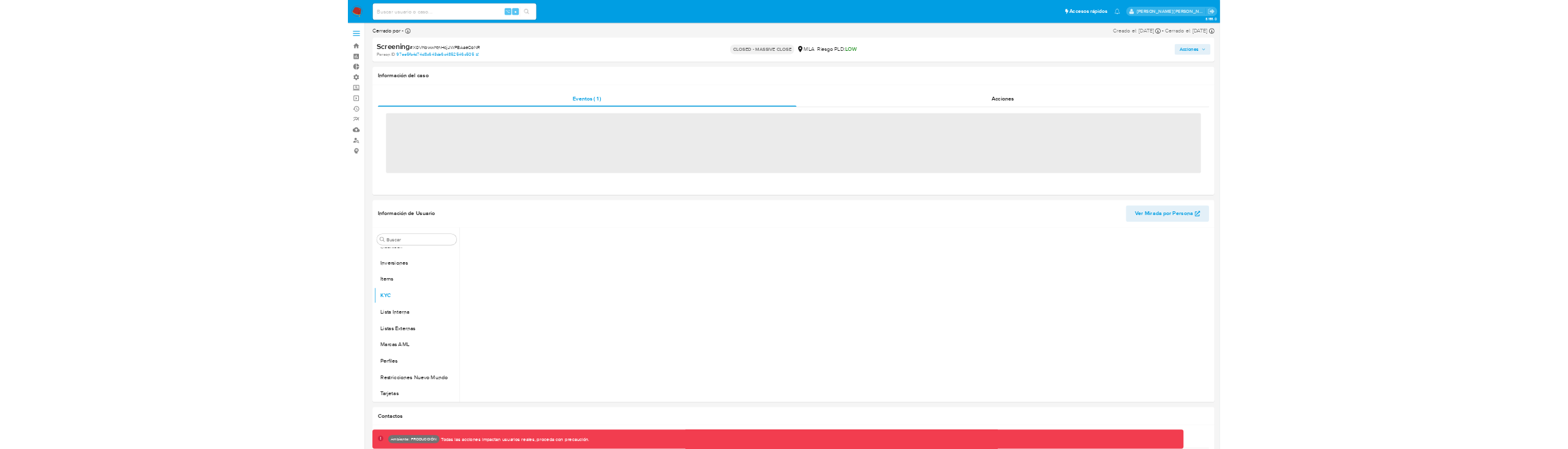
scroll to position [606, 0]
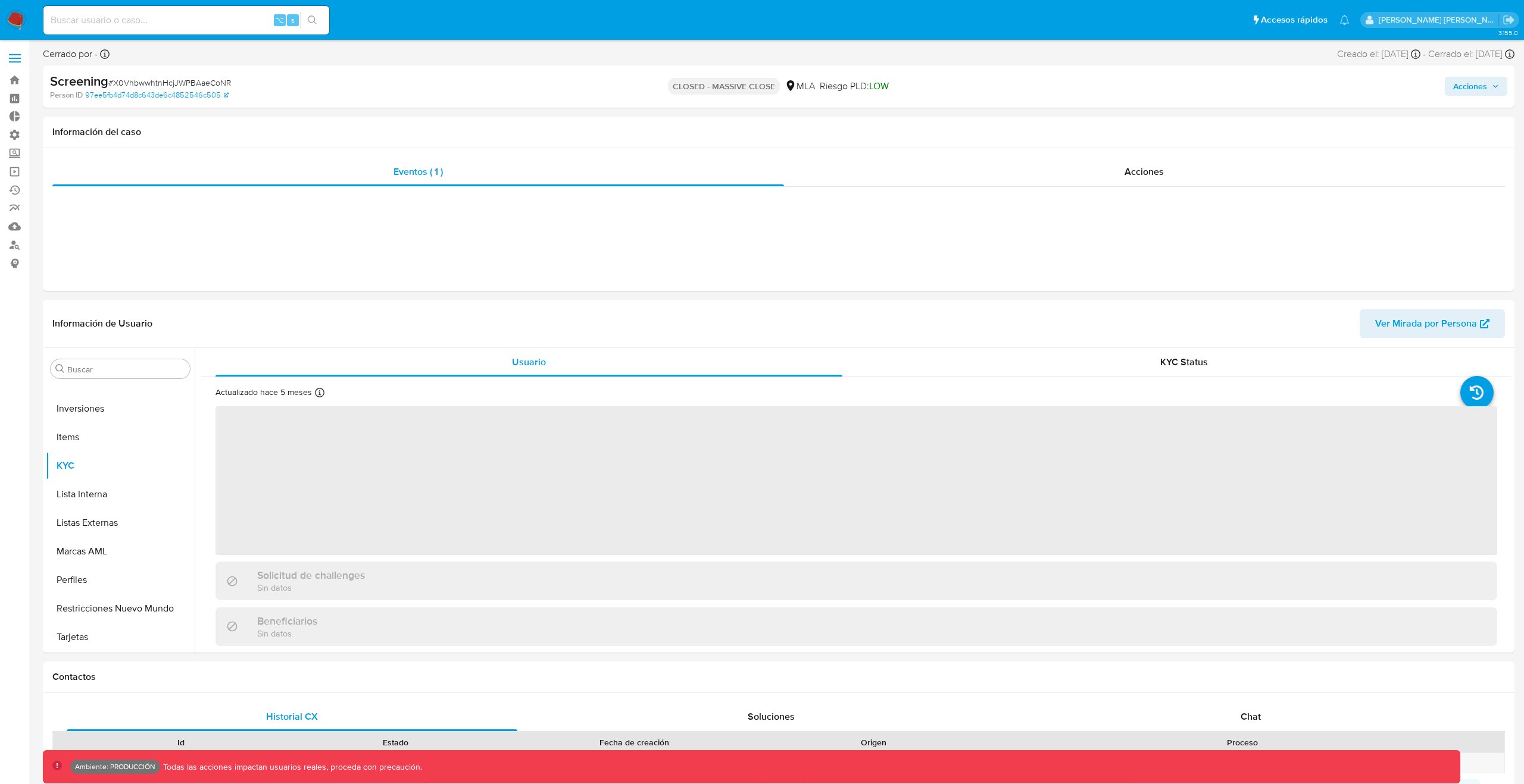
select select "10"
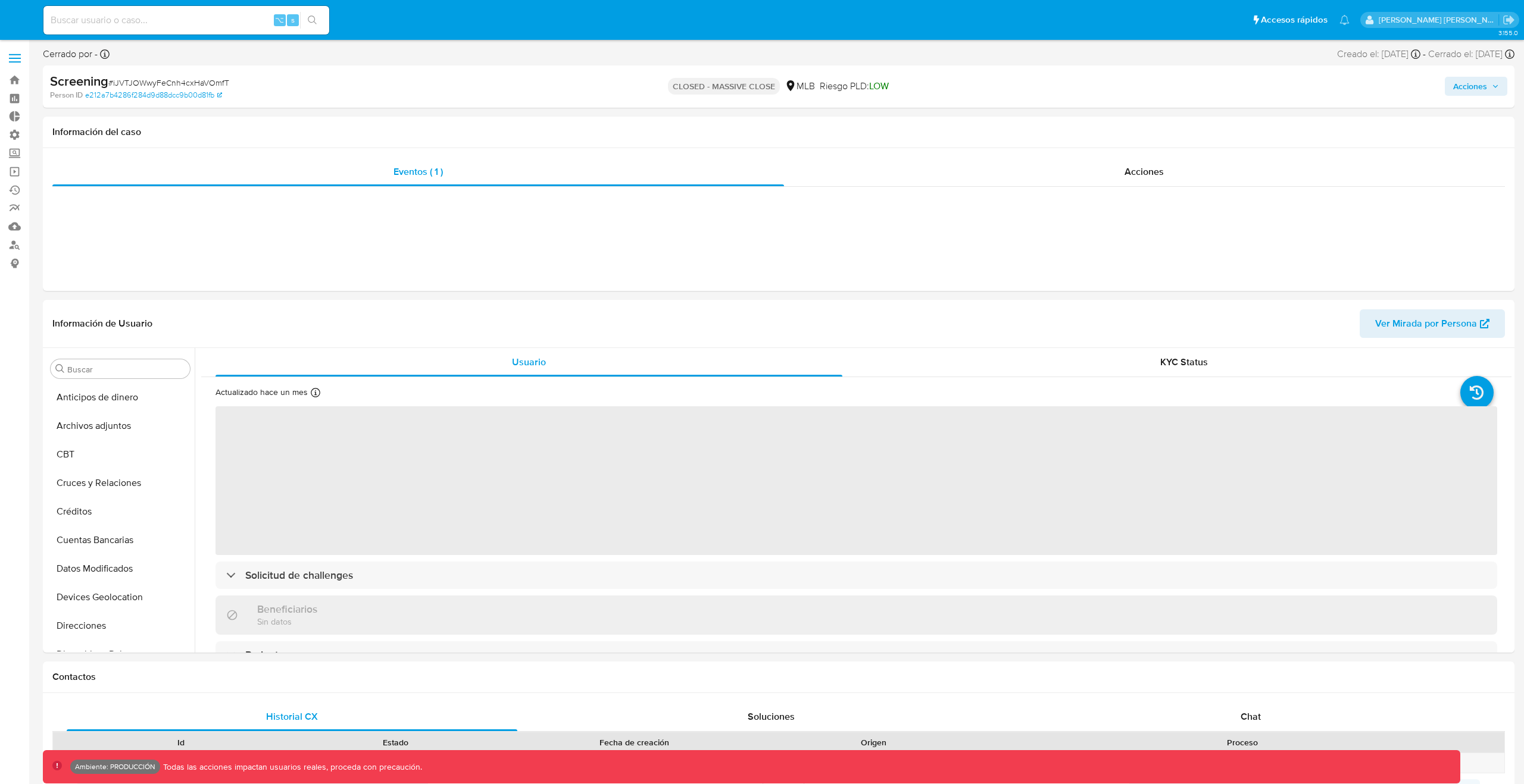
select select "10"
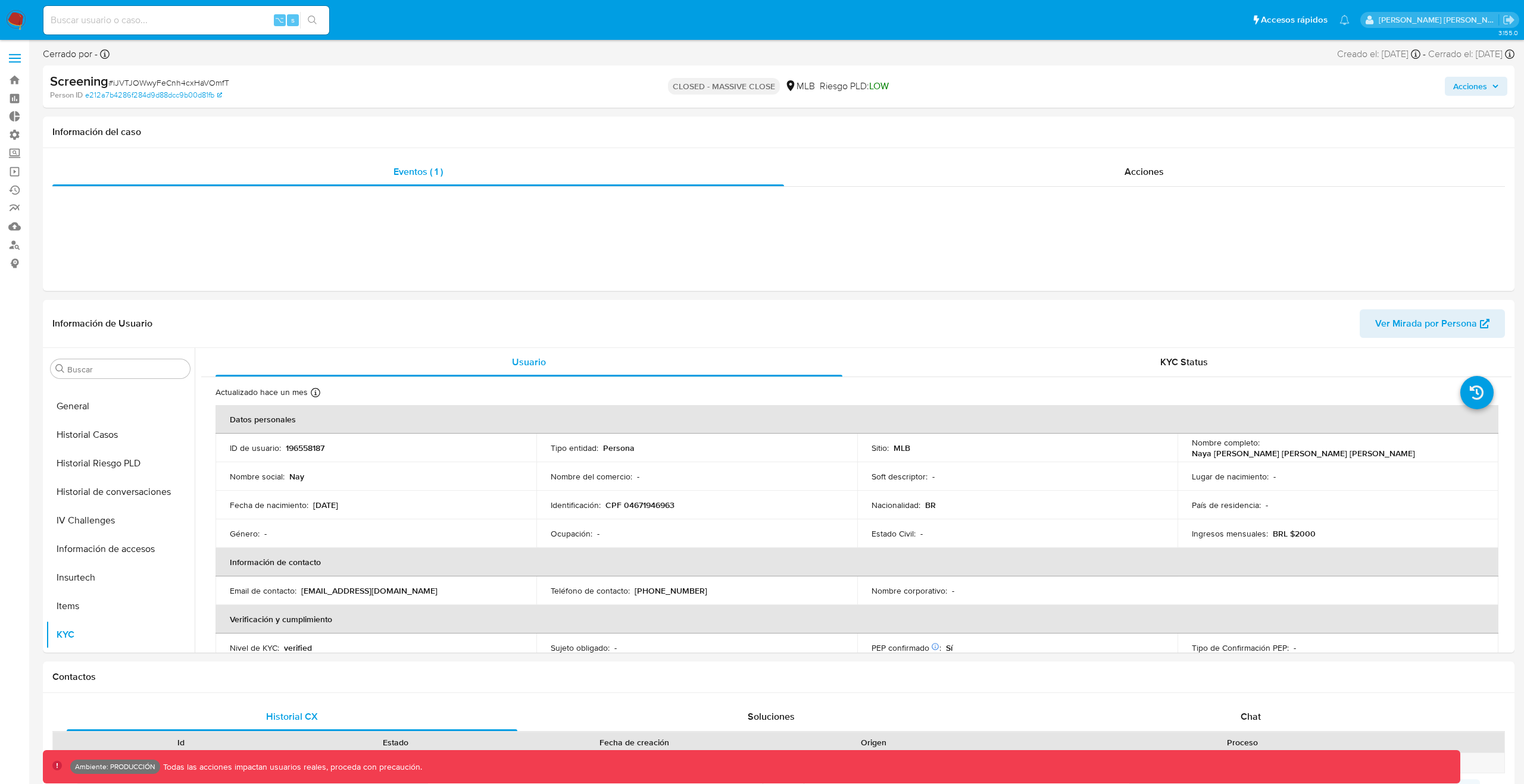
scroll to position [458, 0]
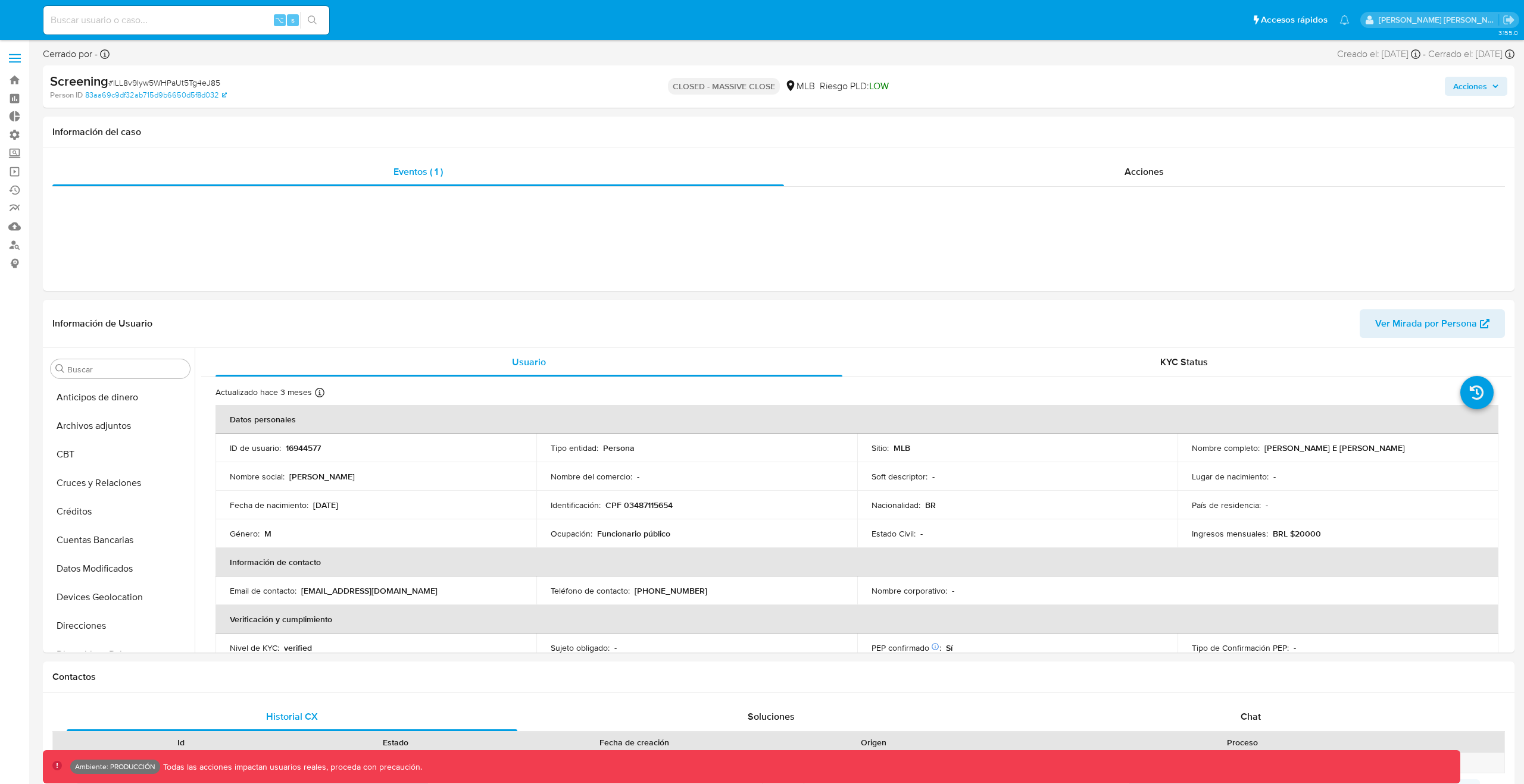
select select "10"
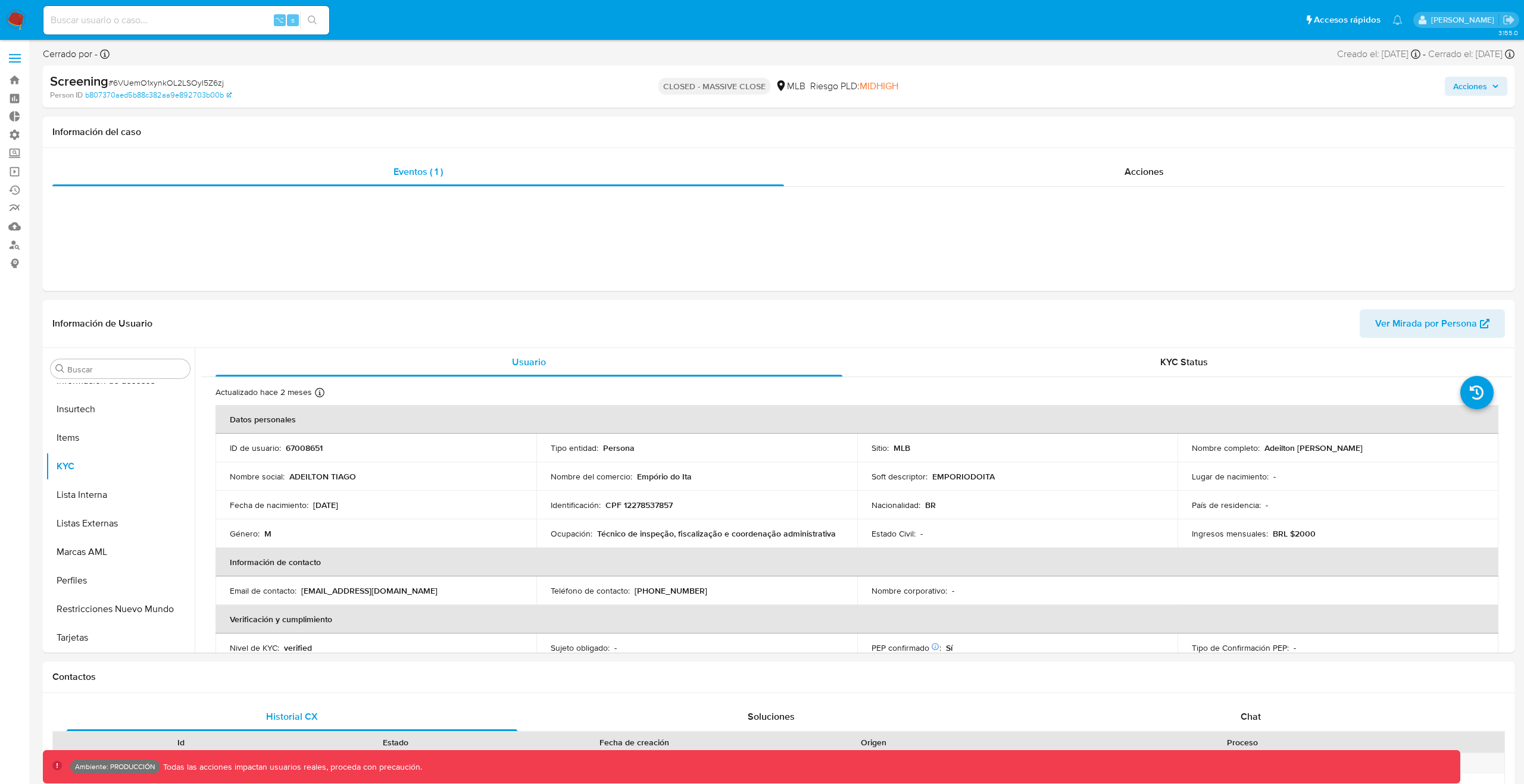
scroll to position [531, 0]
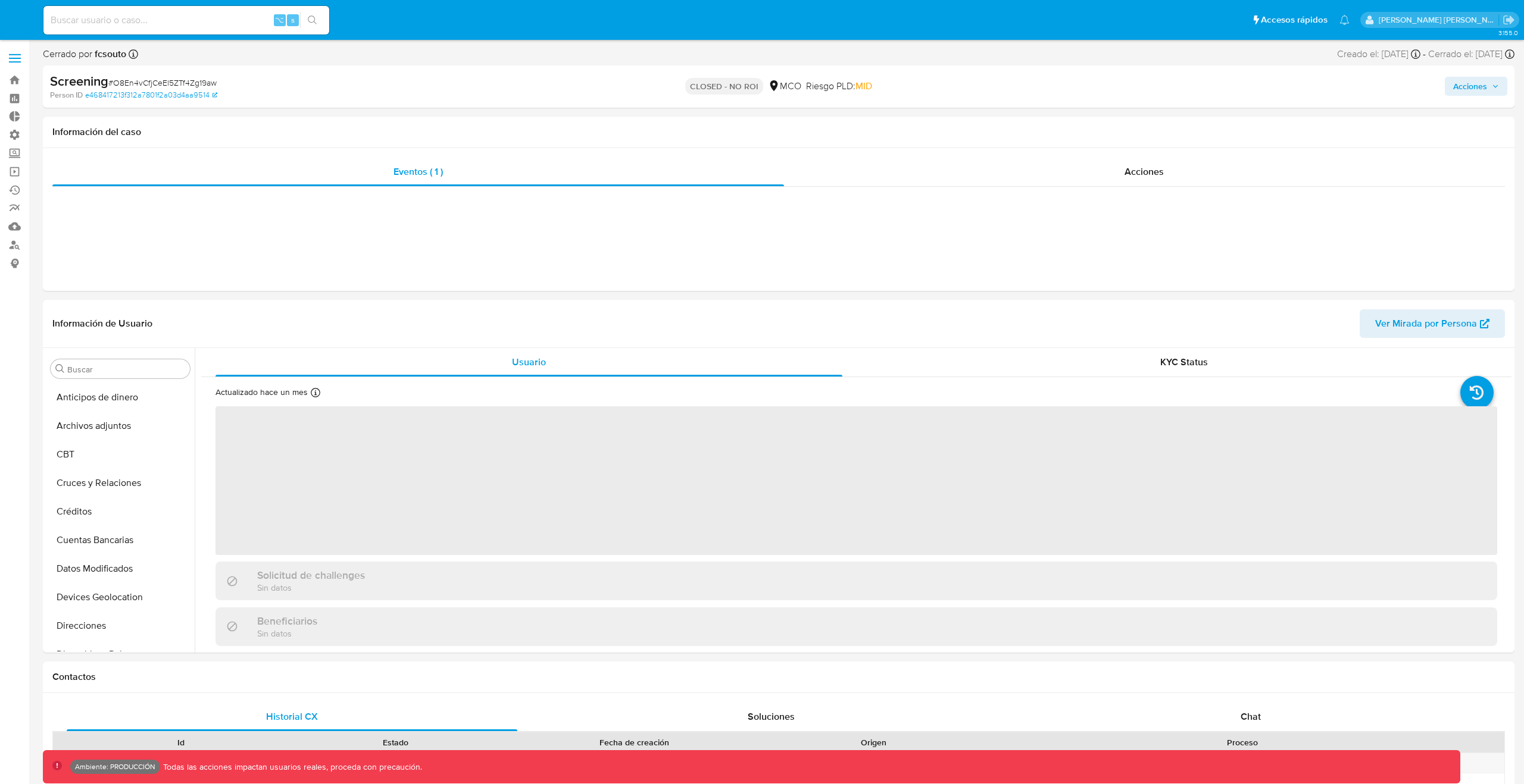
select select "10"
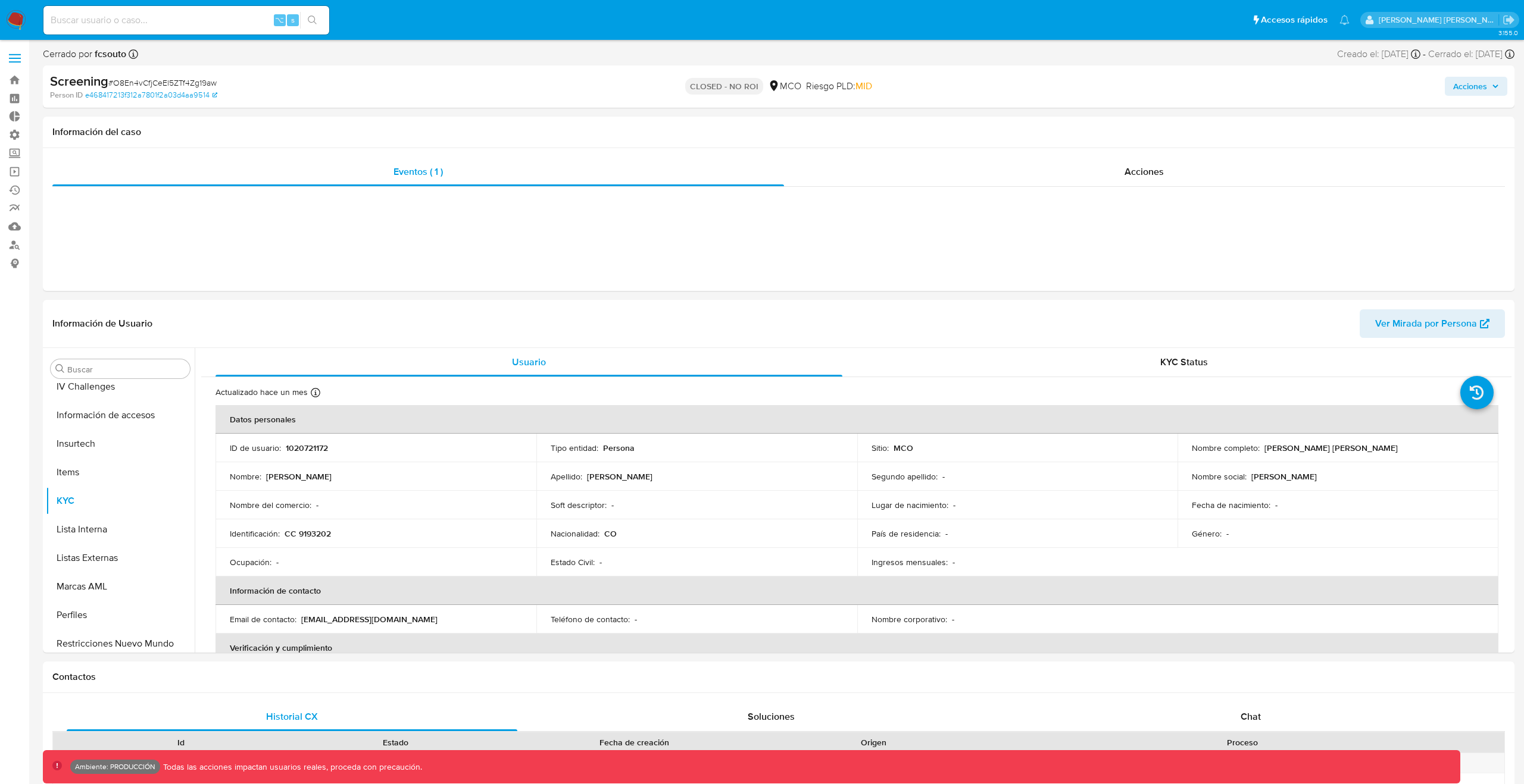
scroll to position [493, 0]
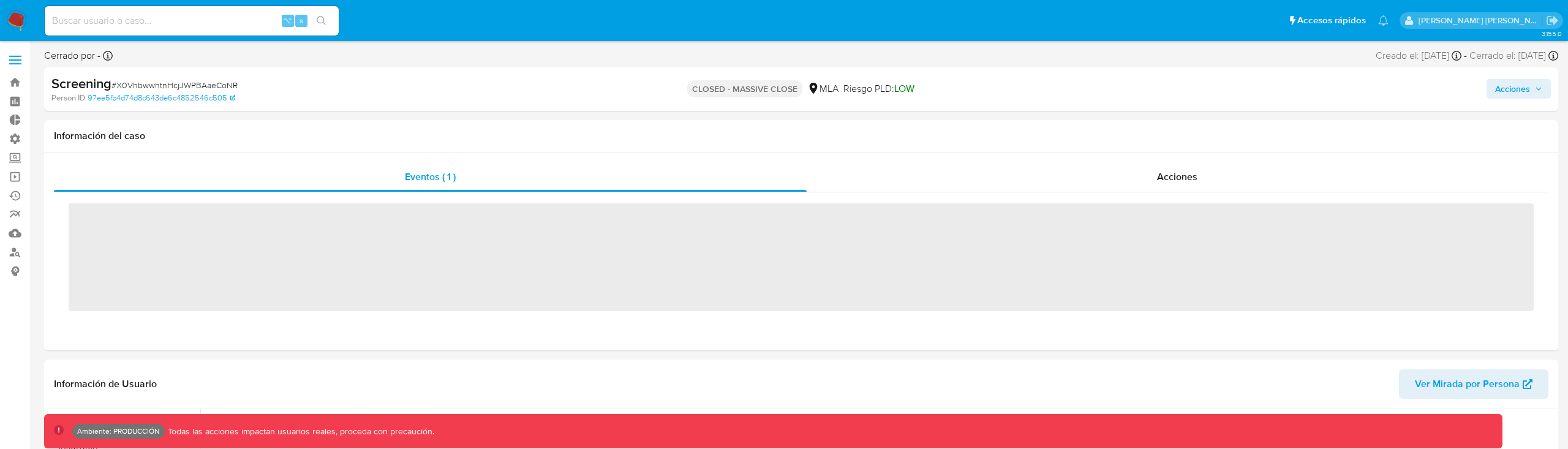
scroll to position [606, 0]
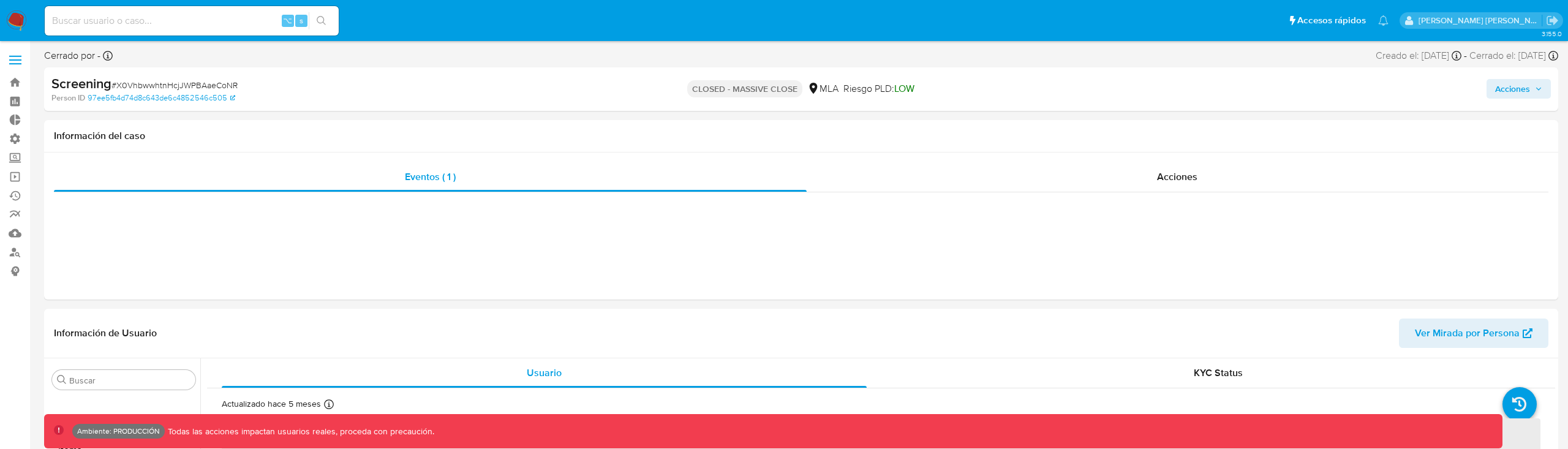
select select "10"
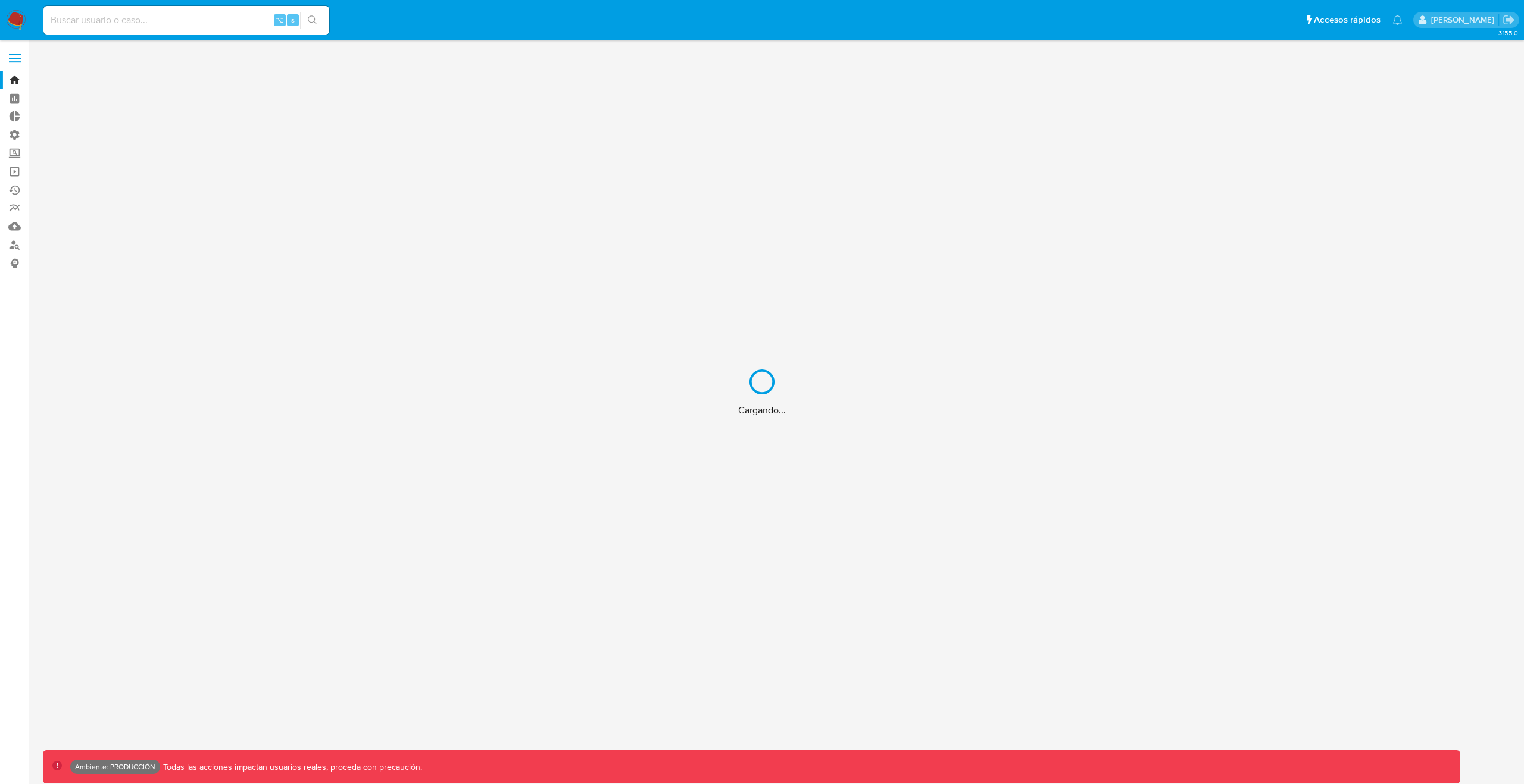
click at [11, 44] on div "Cargando..." at bounding box center [762, 392] width 1524 height 784
click at [11, 52] on div "Cargando..." at bounding box center [762, 392] width 1524 height 784
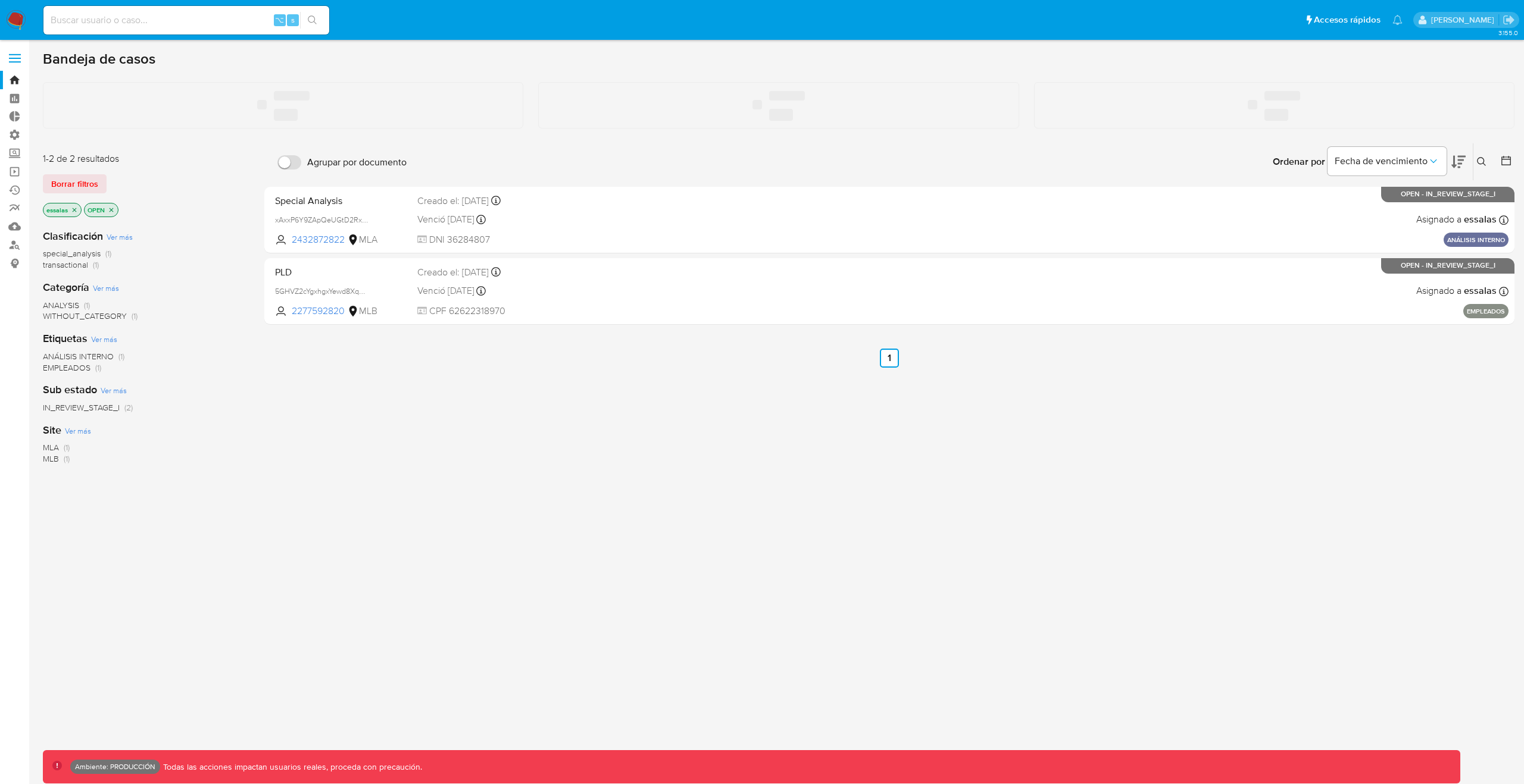
click at [15, 57] on span at bounding box center [15, 58] width 12 height 1
click at [0, 0] on input "checkbox" at bounding box center [0, 0] width 0 height 0
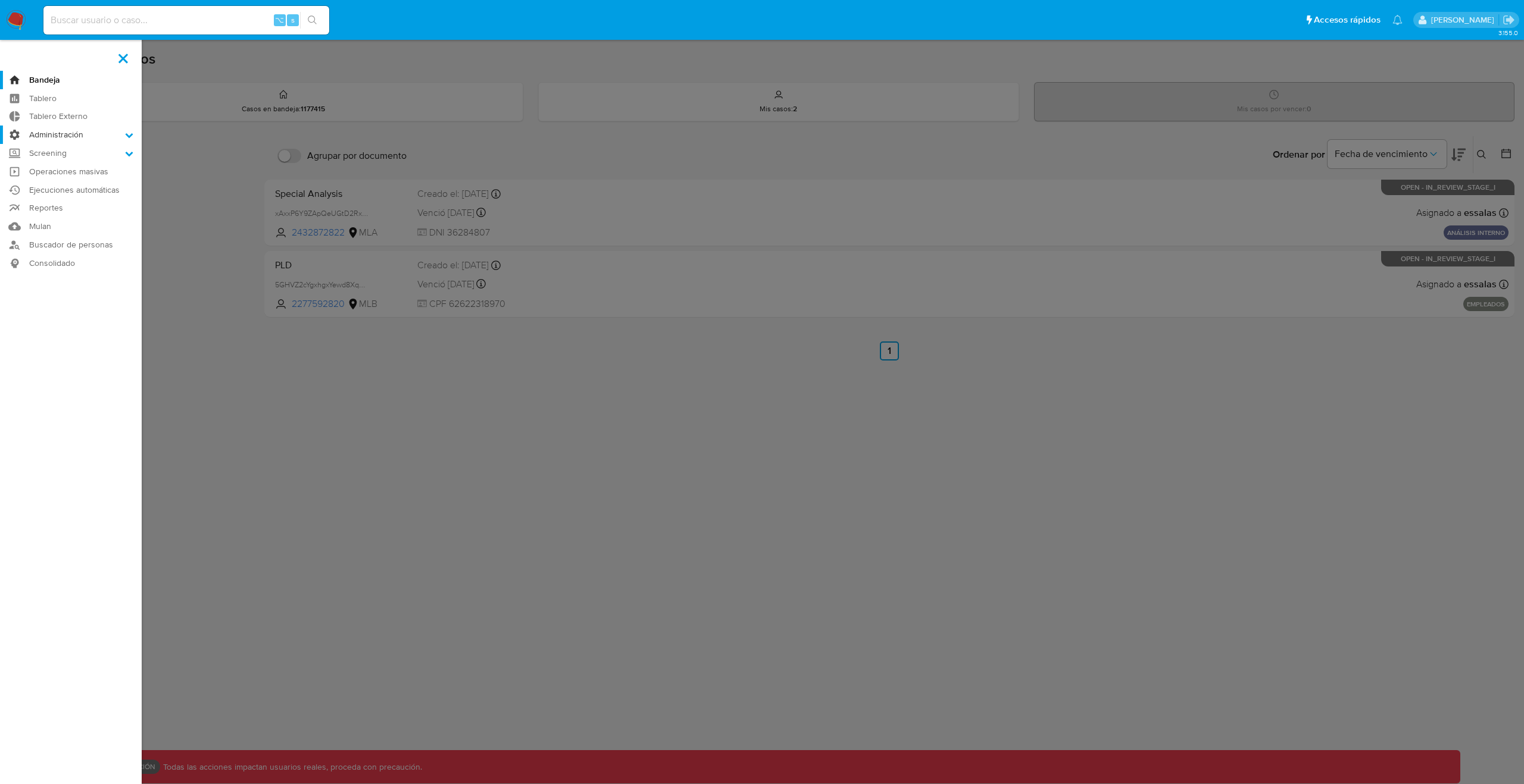
click at [56, 143] on label "Administración" at bounding box center [70, 134] width 142 height 18
click at [0, 0] on input "Administración" at bounding box center [0, 0] width 0 height 0
click at [56, 149] on link "Reglas" at bounding box center [70, 151] width 142 height 15
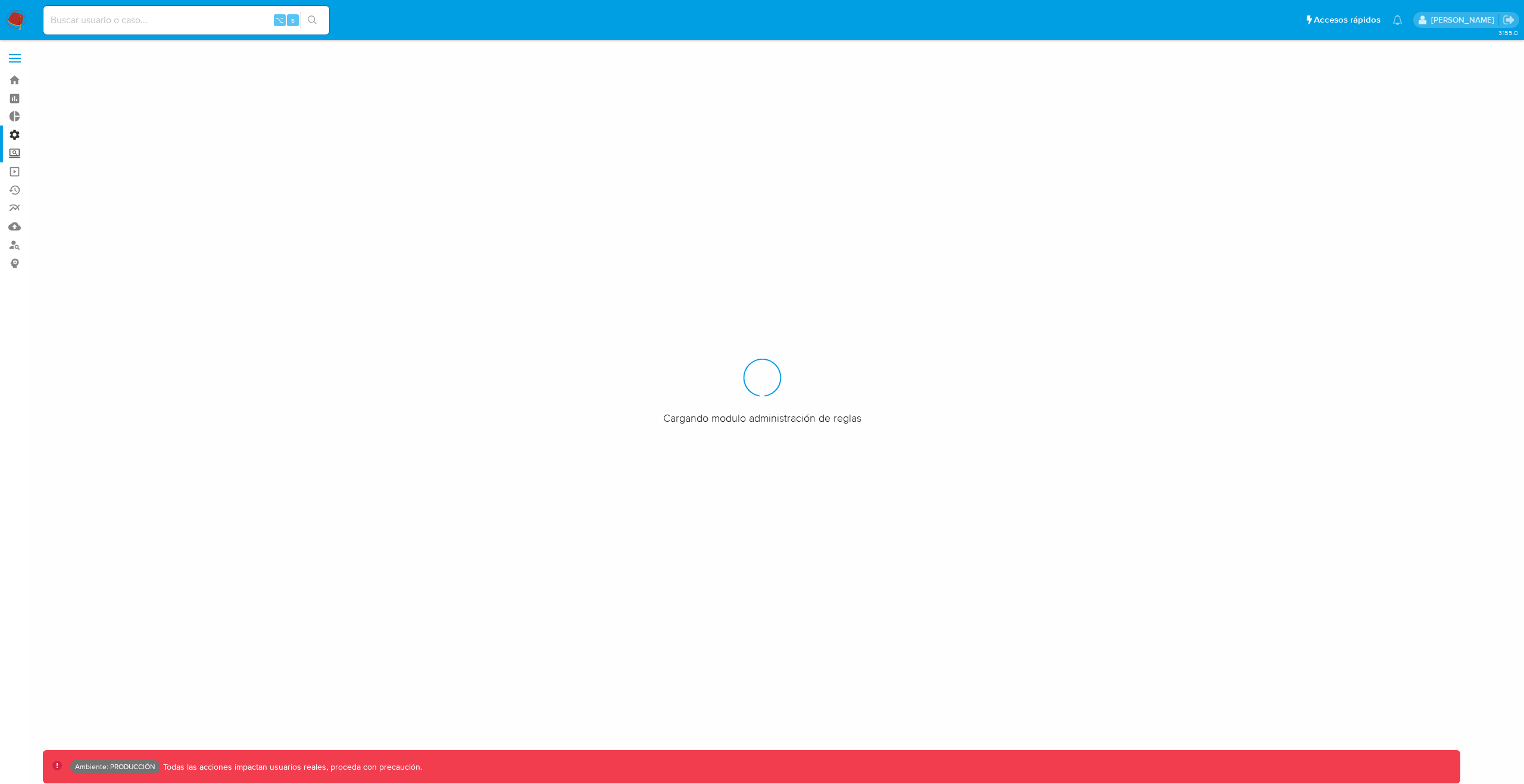
click at [15, 154] on label "Screening" at bounding box center [70, 153] width 142 height 18
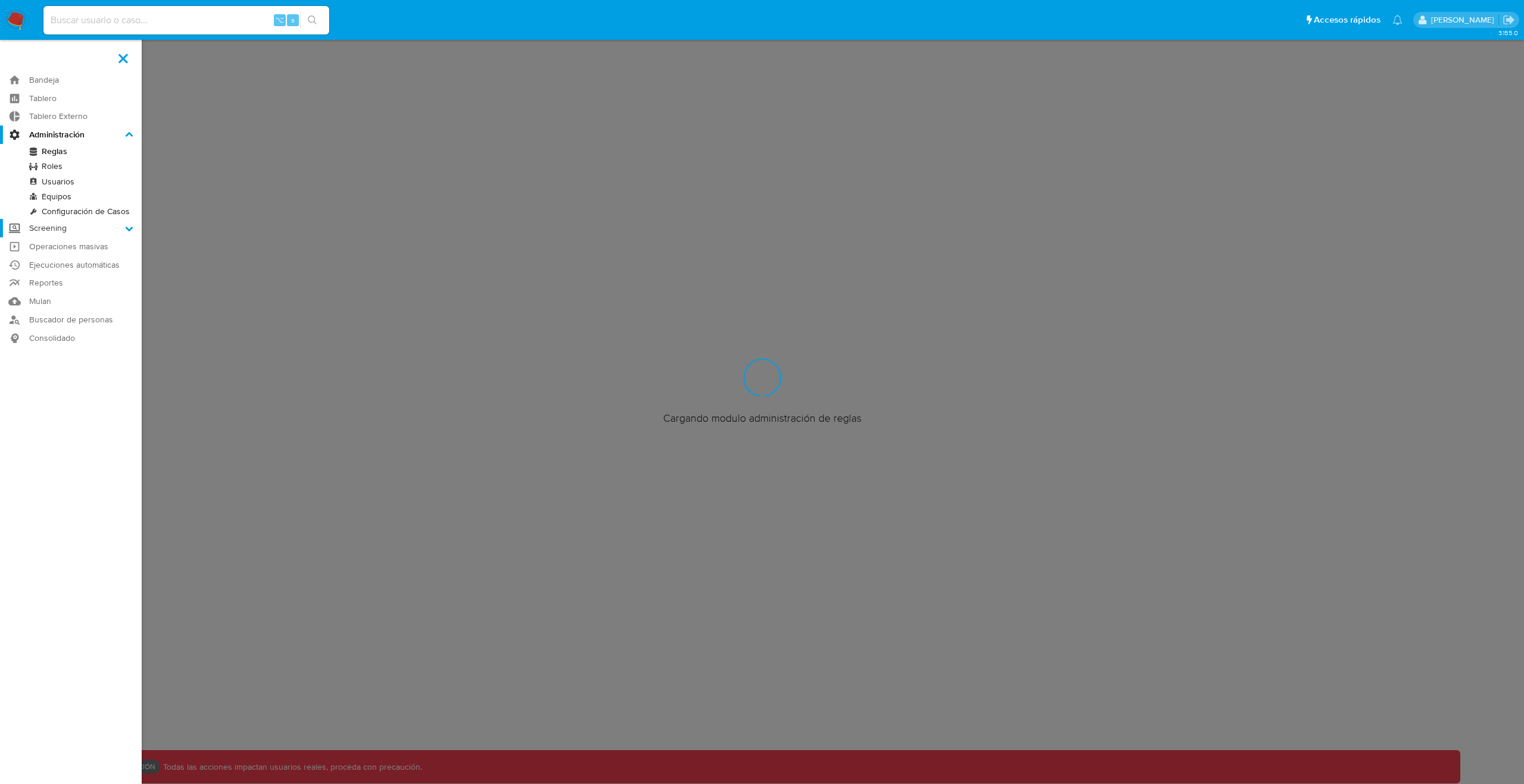
click at [0, 0] on input "Screening" at bounding box center [0, 0] width 0 height 0
click at [47, 155] on label "Screening" at bounding box center [70, 153] width 142 height 18
click at [0, 0] on input "Screening" at bounding box center [0, 0] width 0 height 0
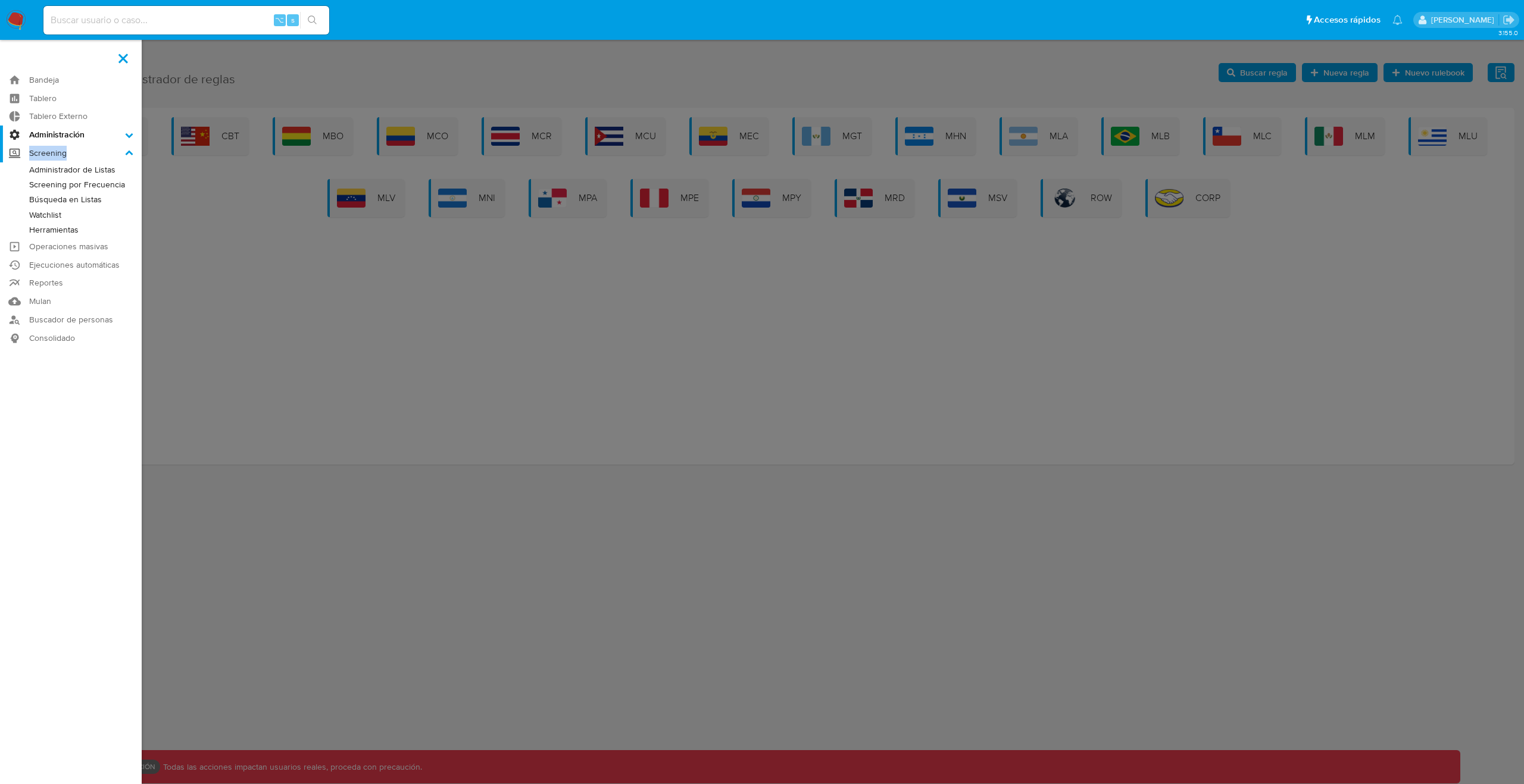
click at [47, 155] on label "Screening" at bounding box center [70, 153] width 142 height 18
click at [0, 0] on input "Screening" at bounding box center [0, 0] width 0 height 0
click at [66, 172] on link "Administrador de Listas" at bounding box center [70, 170] width 142 height 15
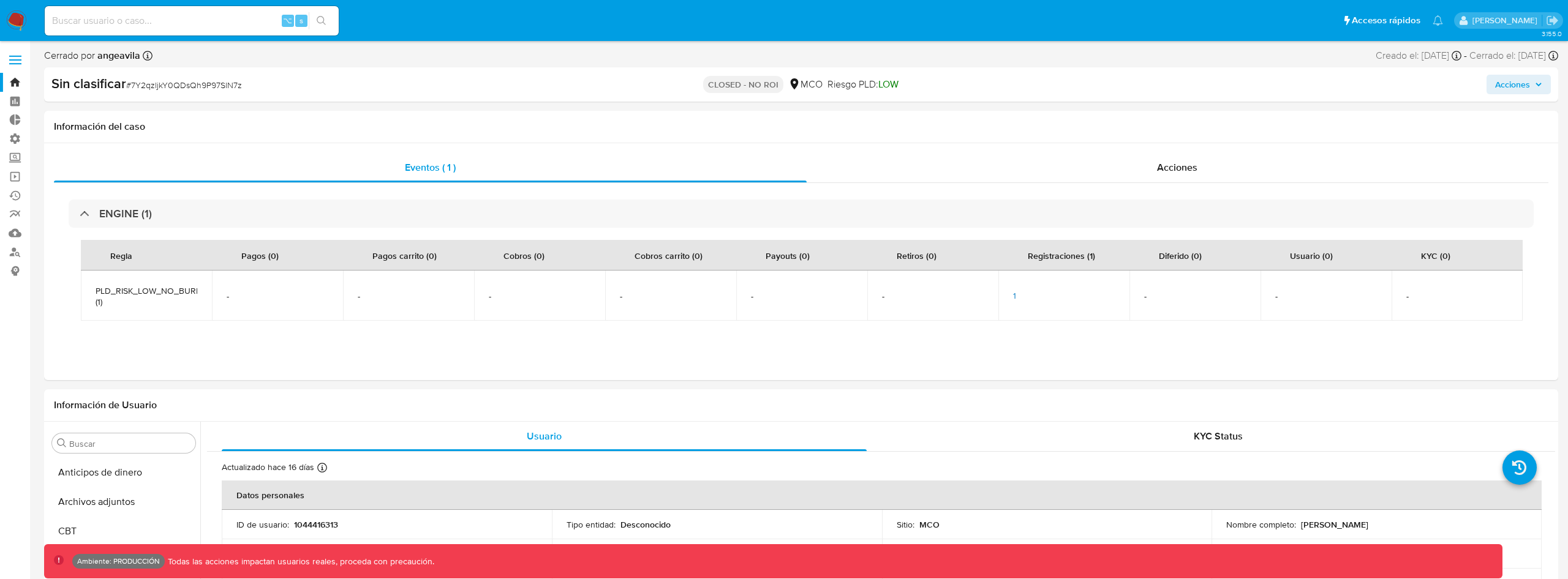
select select "10"
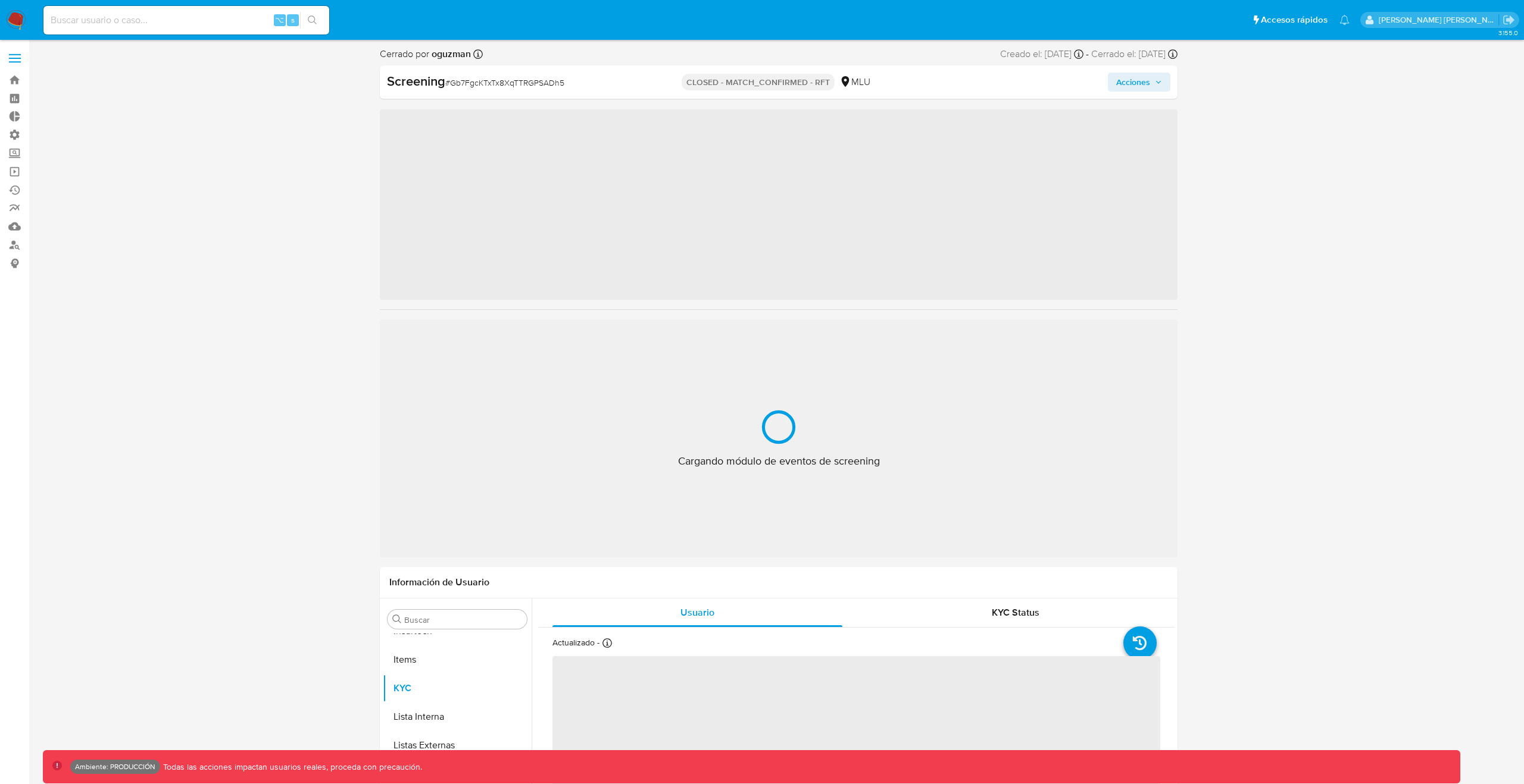
scroll to position [531, 0]
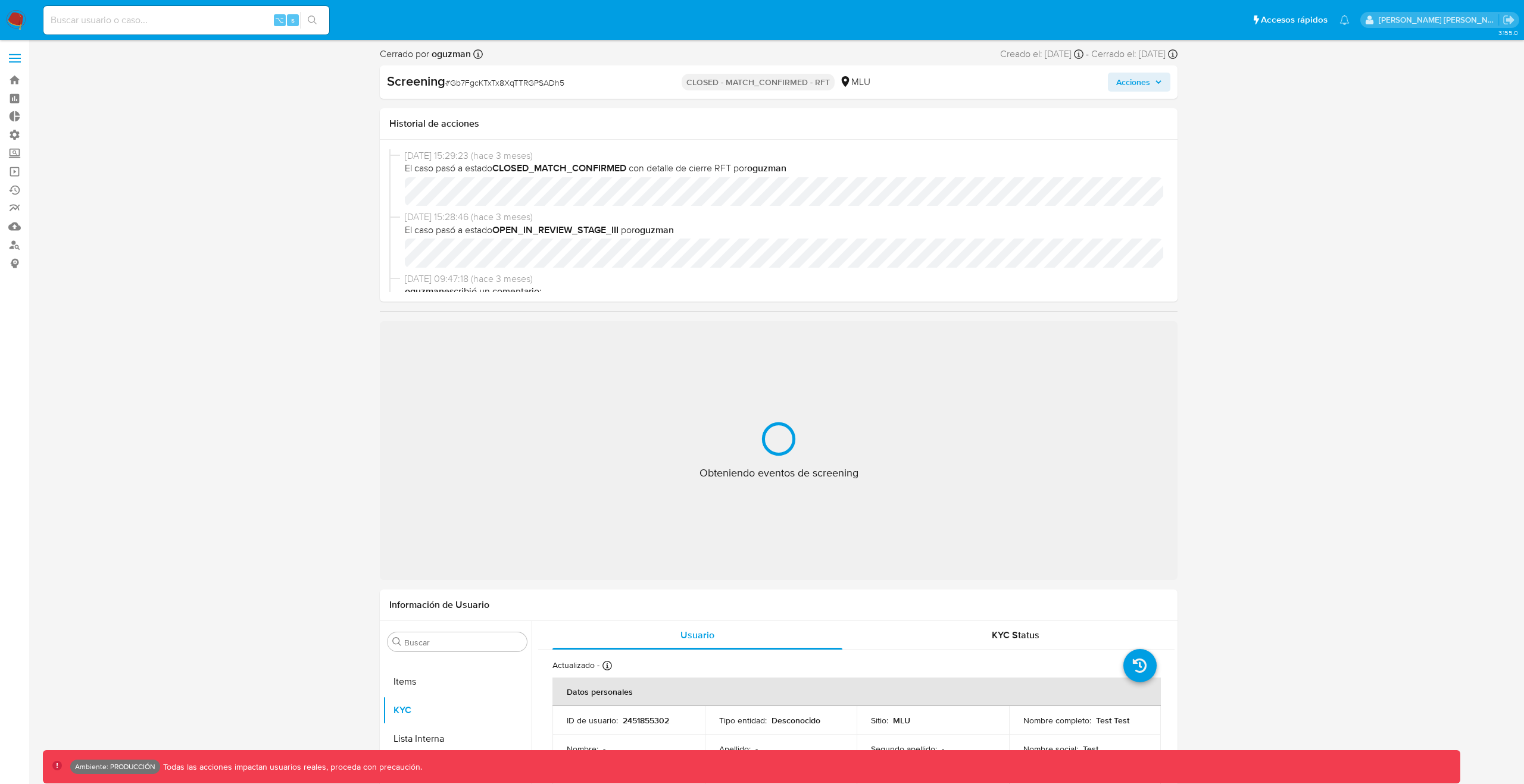
select select "10"
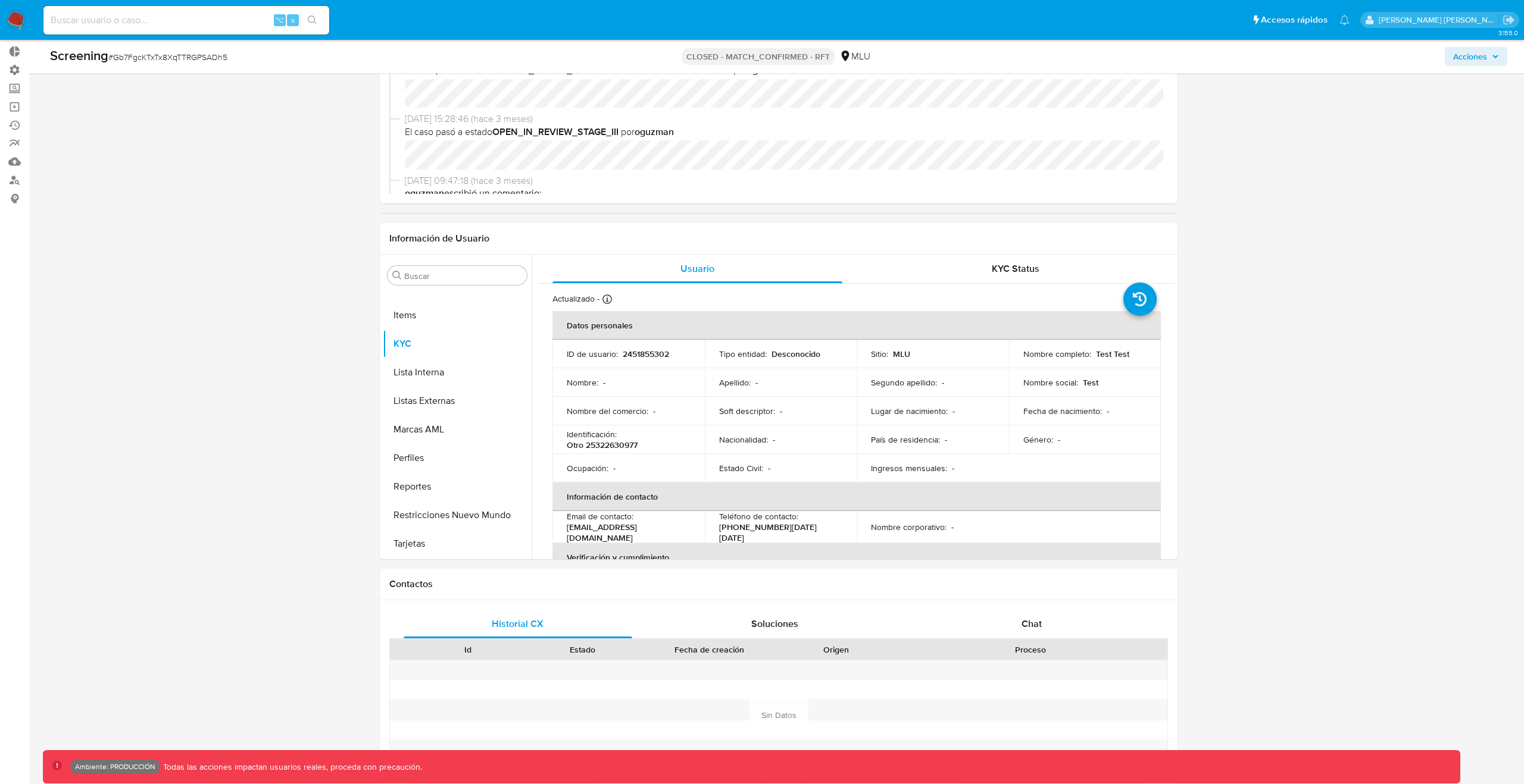
scroll to position [0, 0]
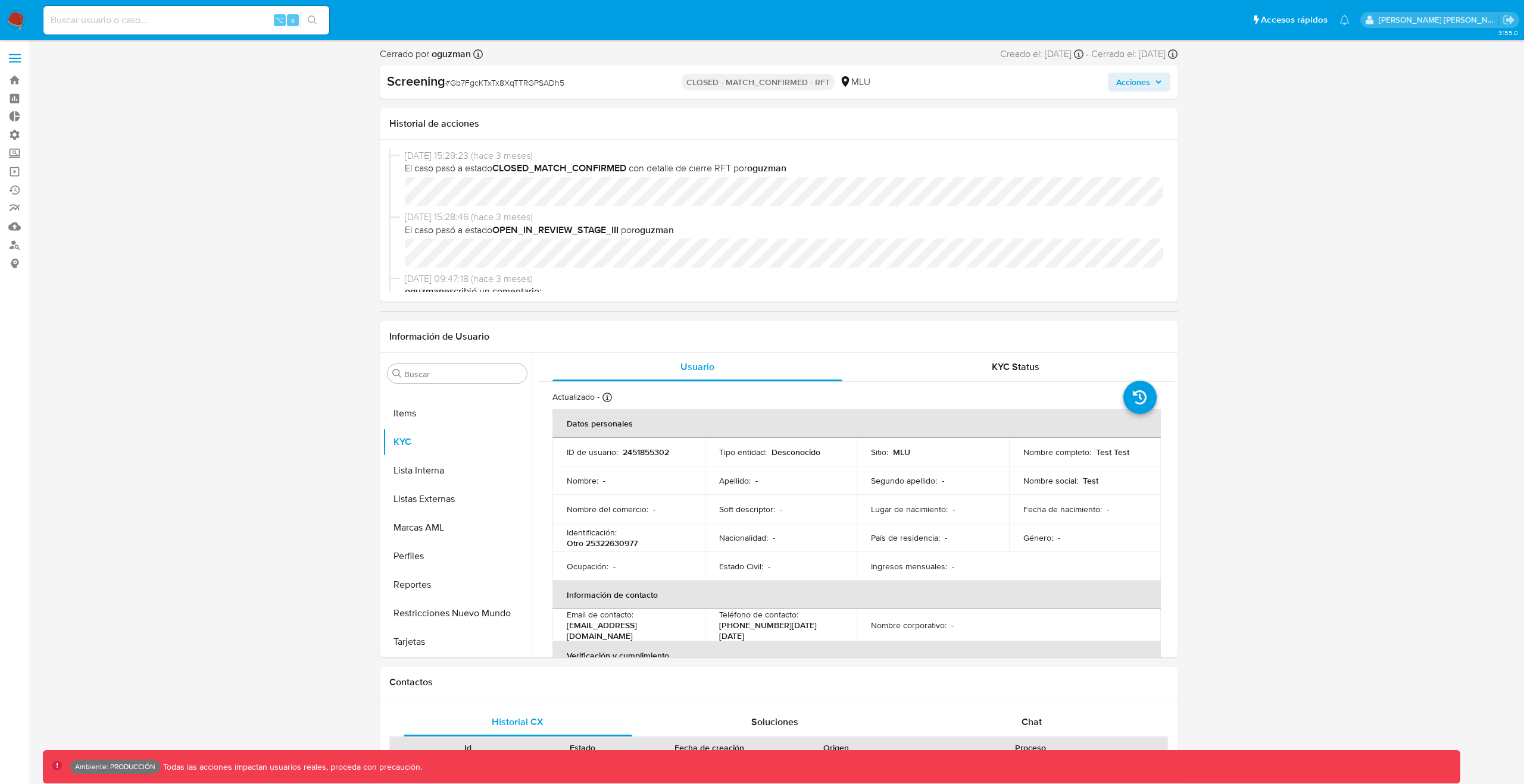
click at [935, 67] on div "Screening # Gb7FgcKTxTx8XqTTRGPSADh5 CLOSED - MATCH_CONFIRMED - RFT MLU Acciones" at bounding box center [778, 82] width 797 height 33
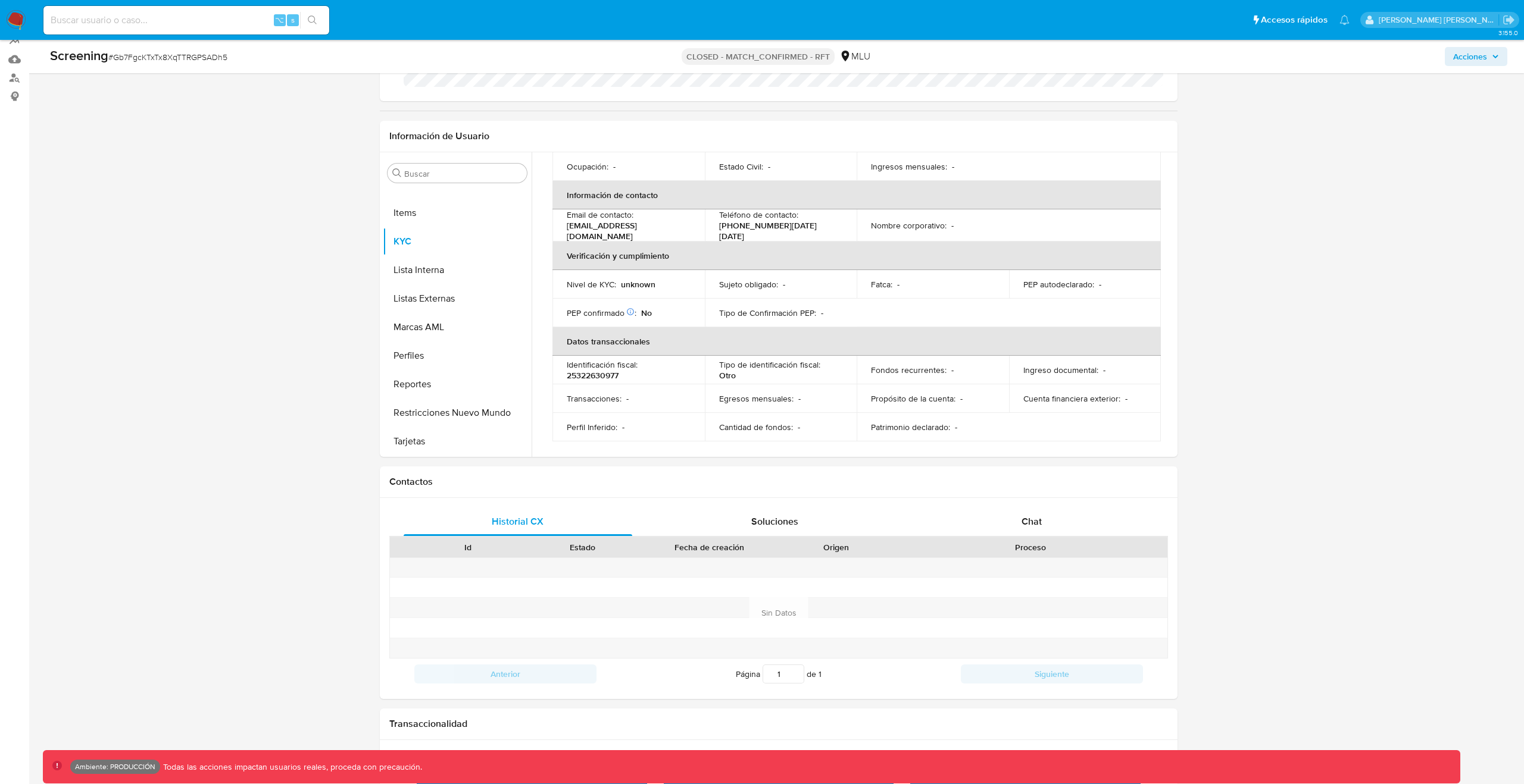
scroll to position [168, 0]
click at [1017, 528] on div "Chat" at bounding box center [1031, 521] width 228 height 28
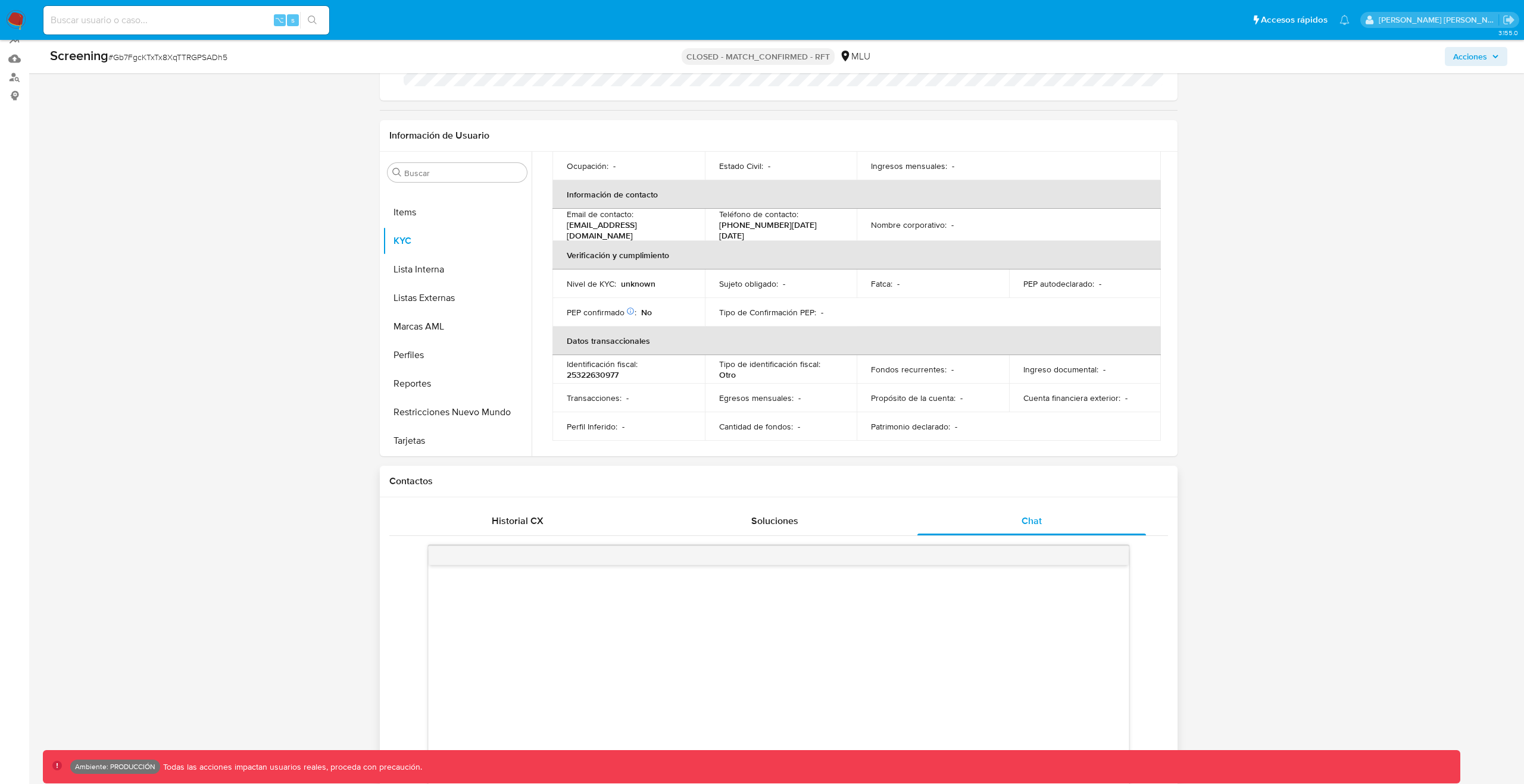
click at [823, 524] on div "Soluciones" at bounding box center [775, 521] width 228 height 28
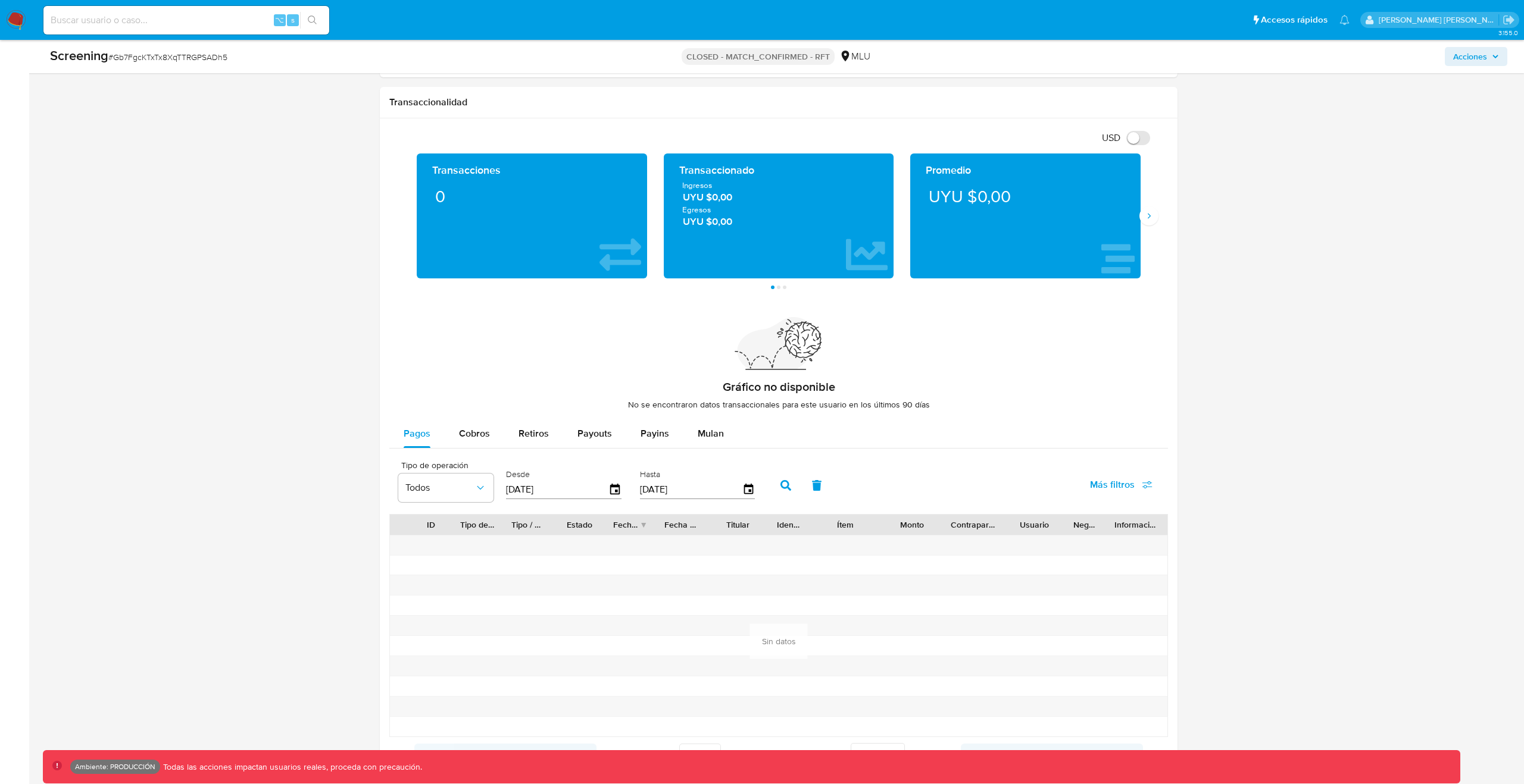
scroll to position [881, 0]
